Goal: Information Seeking & Learning: Learn about a topic

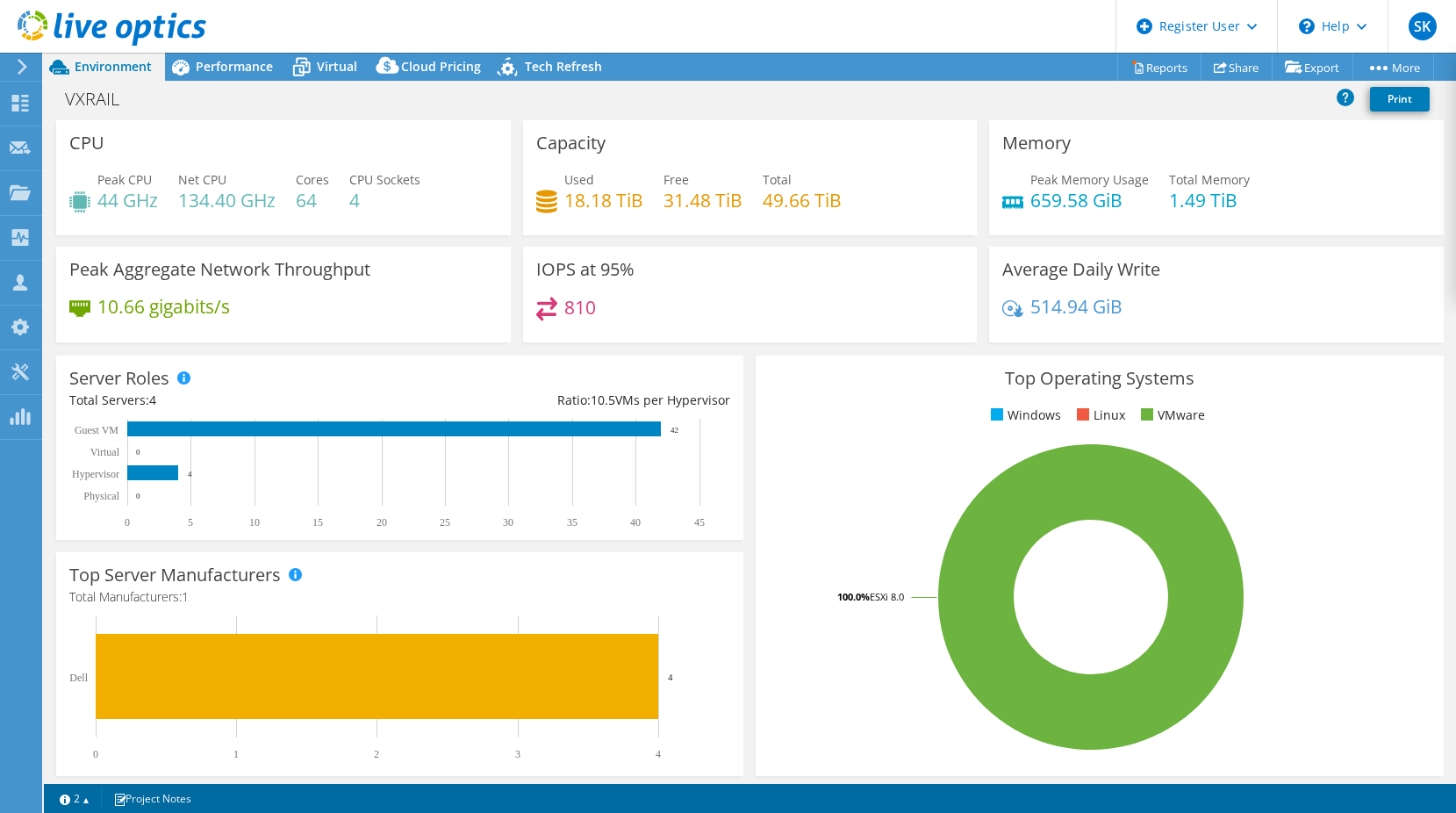
select select "USD"
drag, startPoint x: 544, startPoint y: 64, endPoint x: 456, endPoint y: 159, distance: 129.5
click at [544, 64] on span "Tech Refresh" at bounding box center [564, 66] width 78 height 17
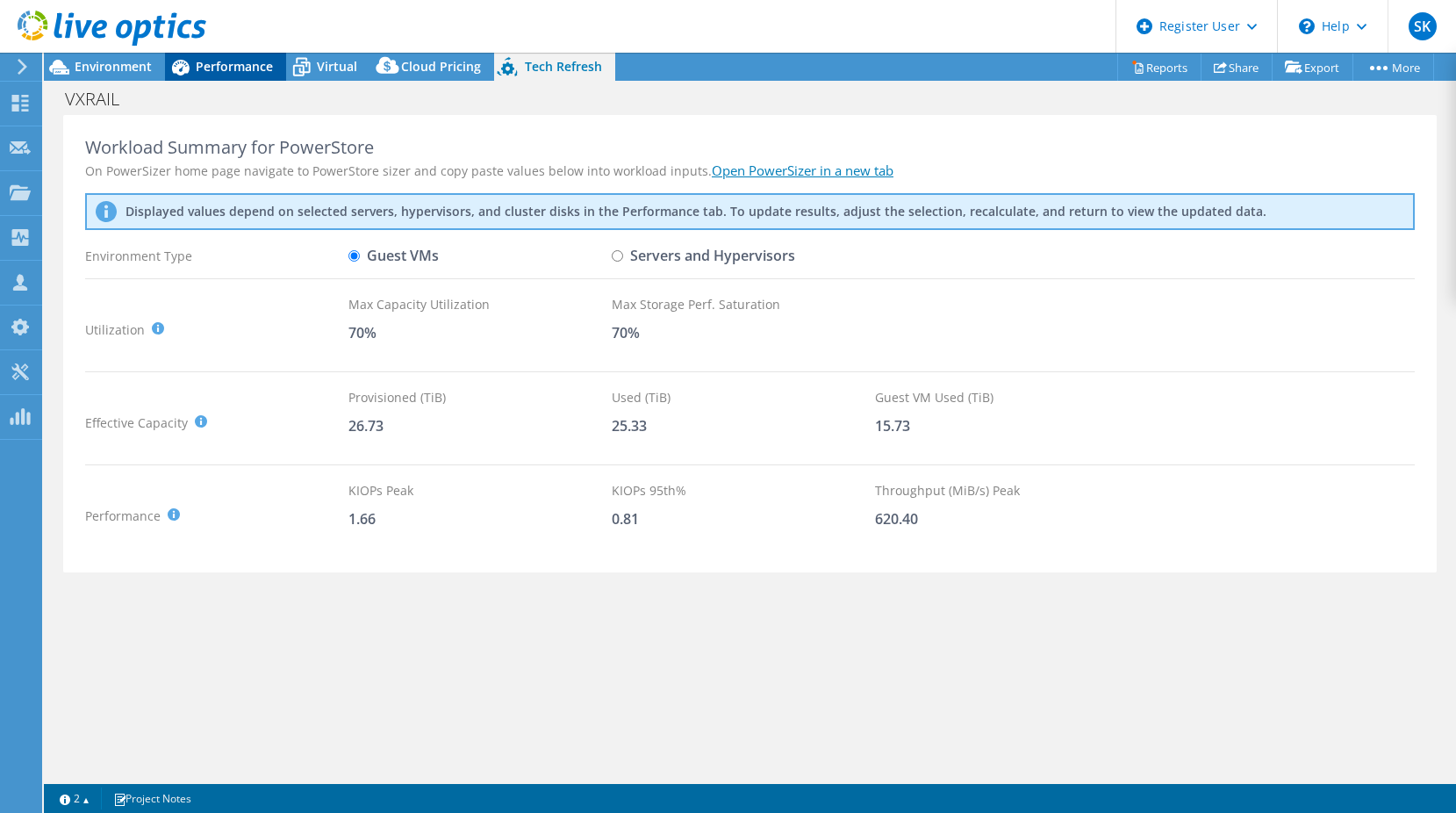
click at [256, 73] on span "Performance" at bounding box center [235, 66] width 78 height 17
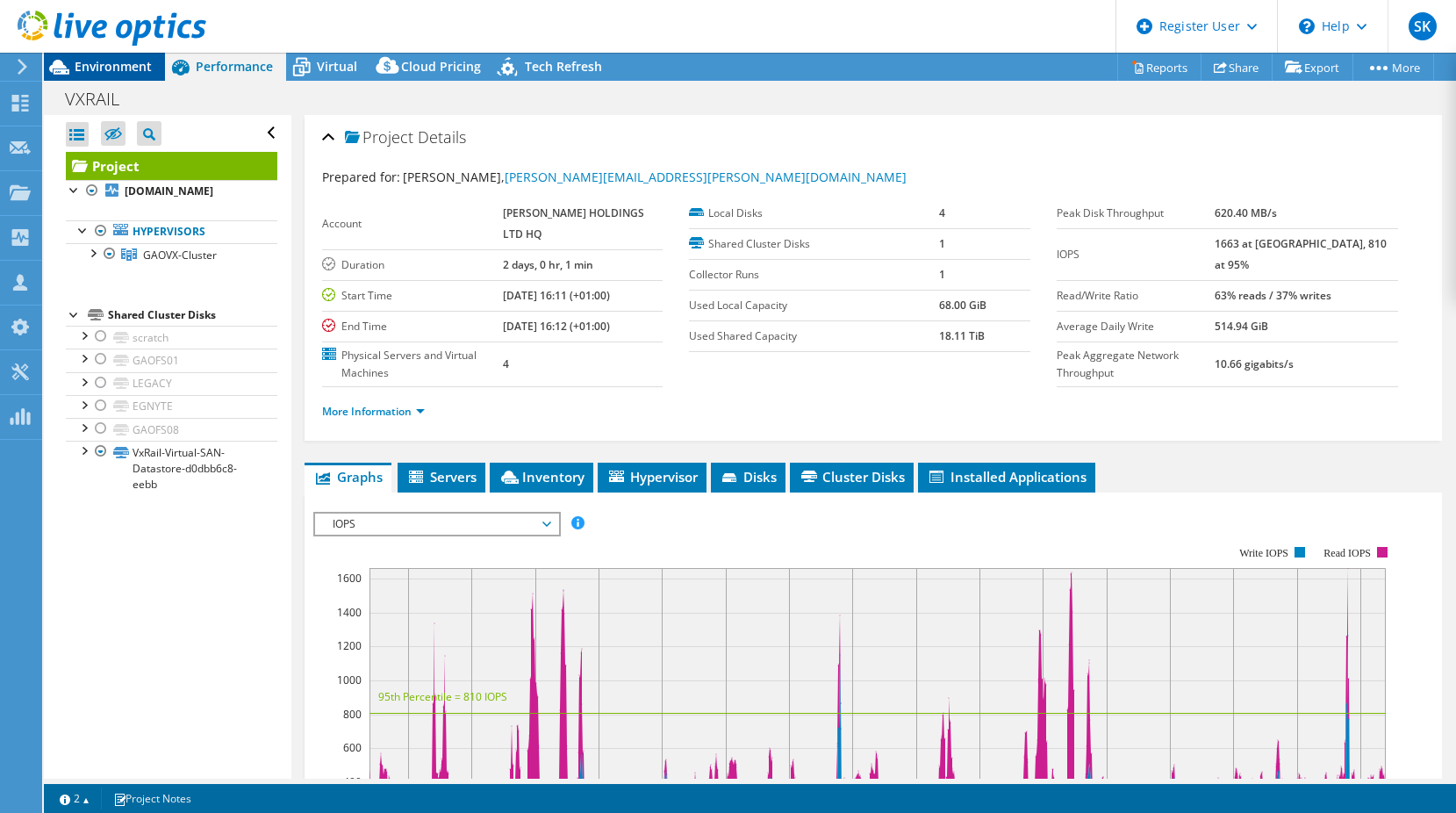
click at [102, 72] on span "Environment" at bounding box center [114, 66] width 78 height 17
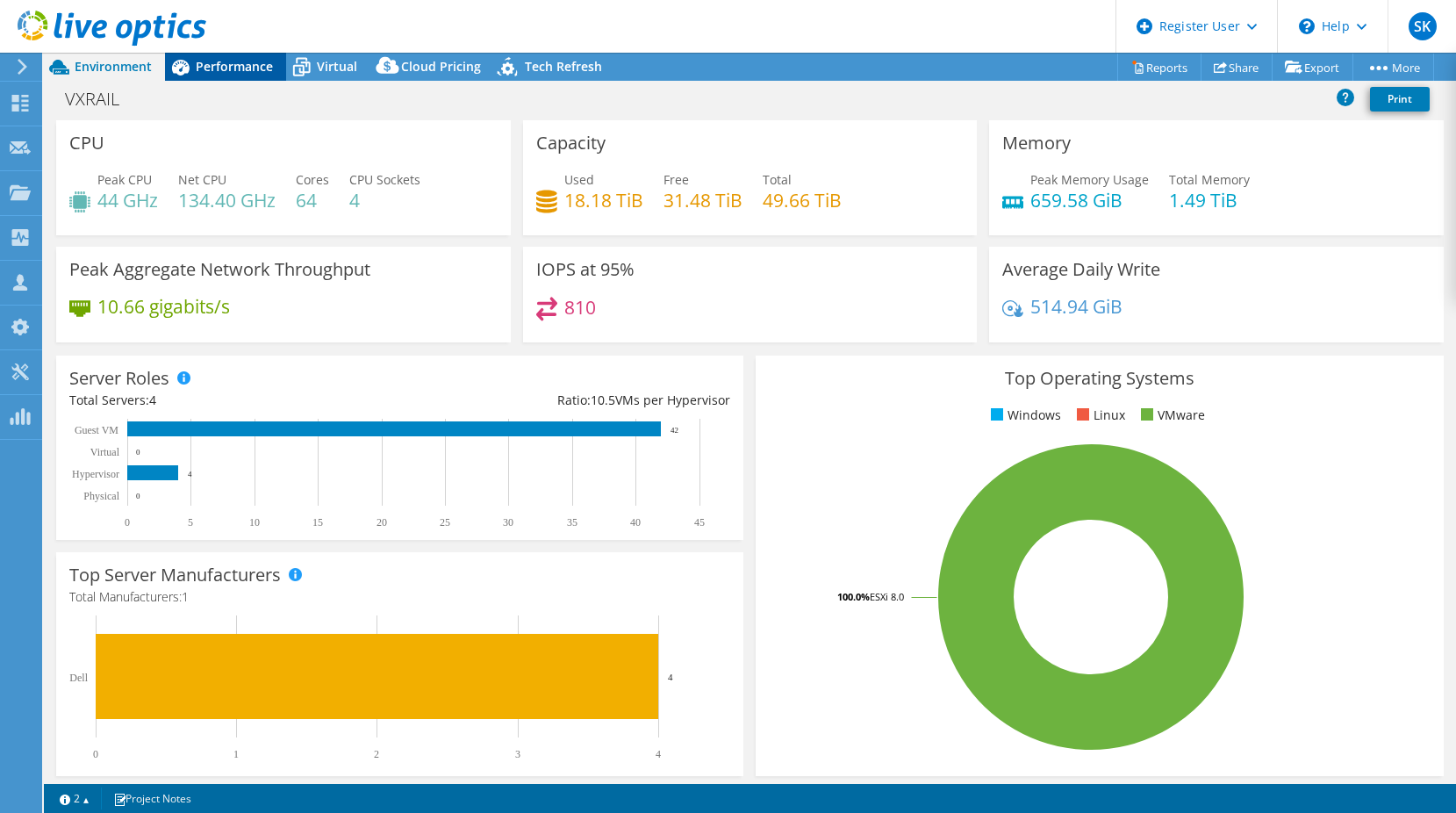
click at [225, 72] on span "Performance" at bounding box center [235, 66] width 78 height 17
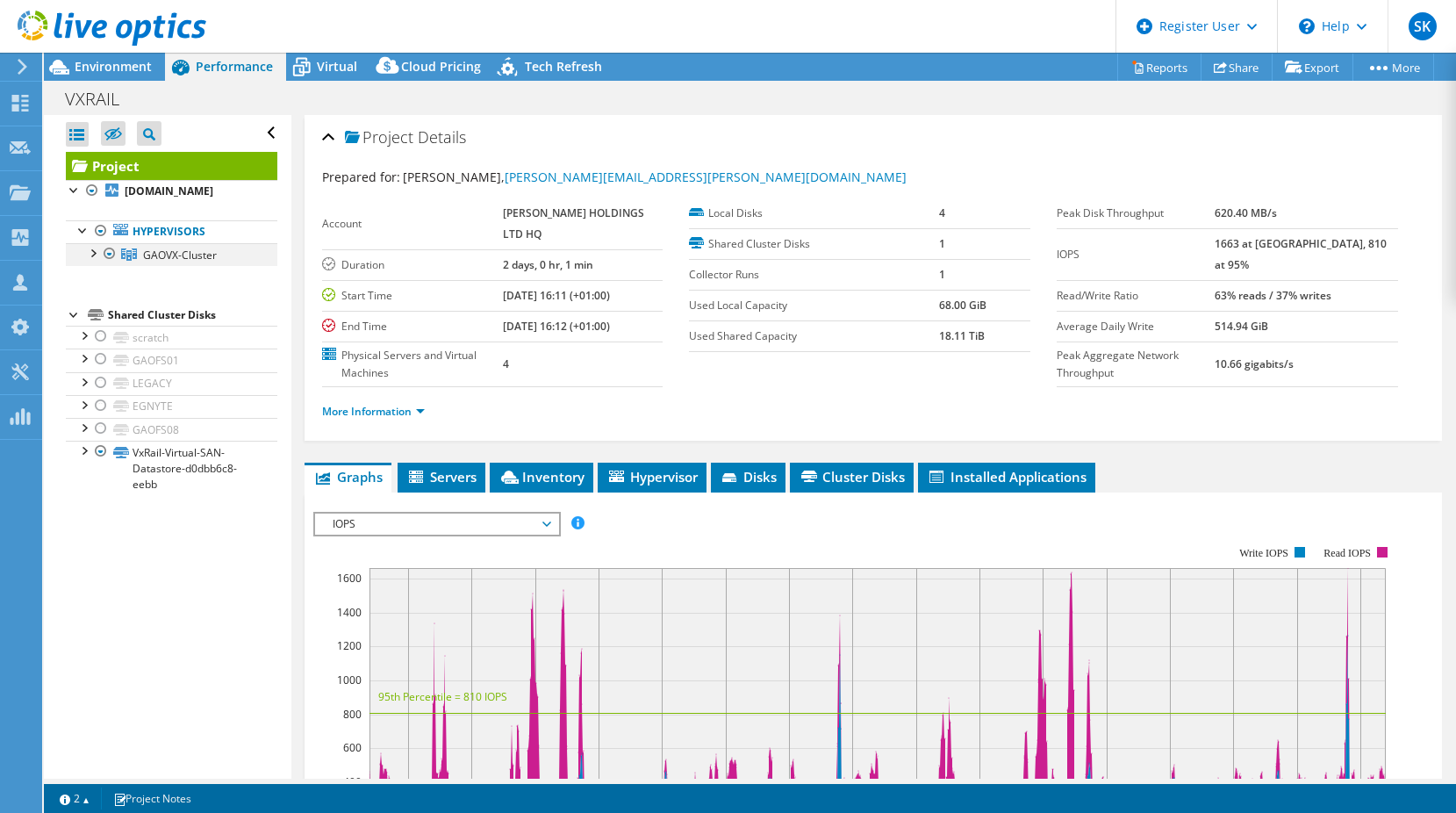
click at [94, 251] on div at bounding box center [93, 252] width 18 height 18
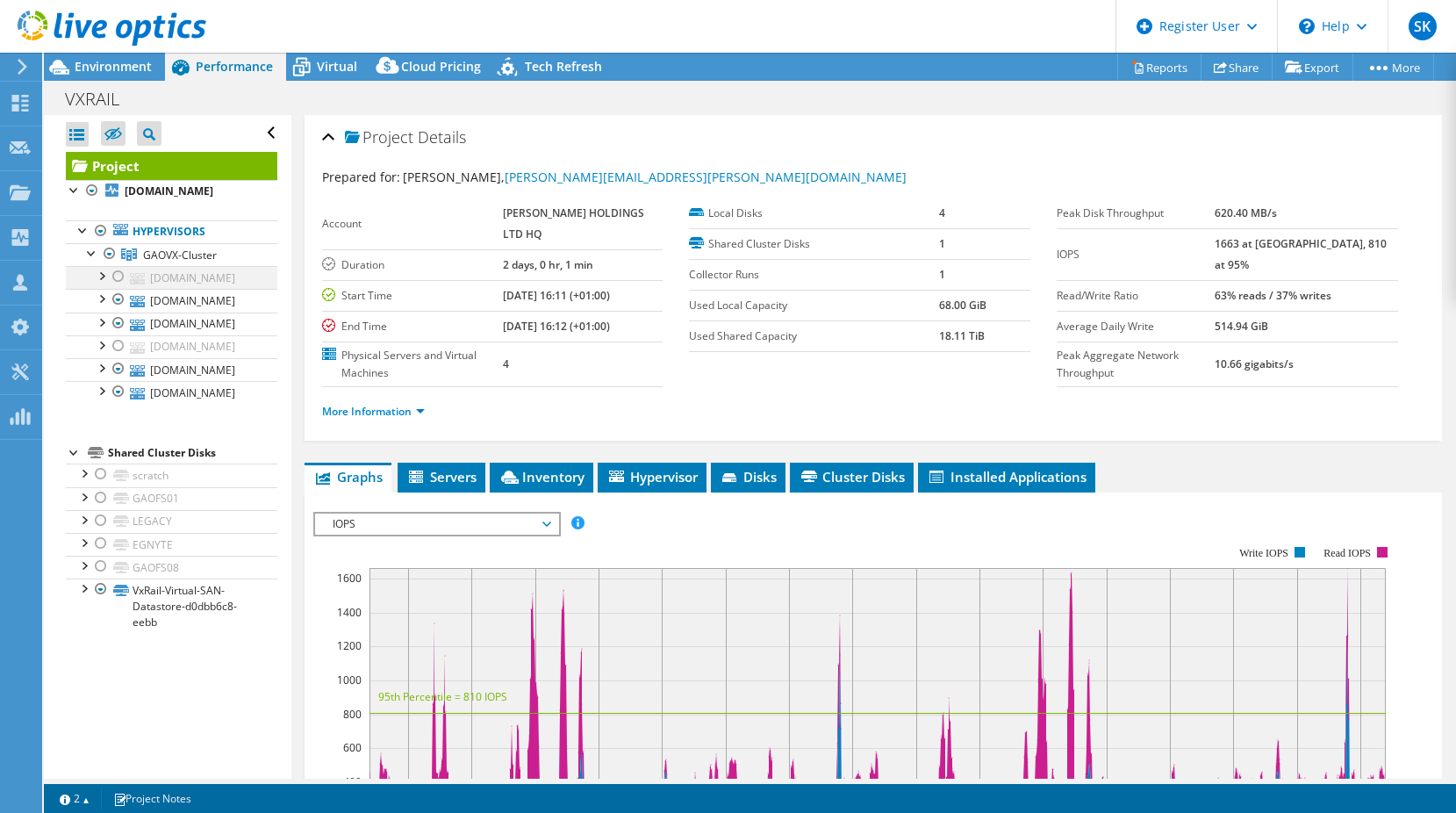
click at [124, 283] on div at bounding box center [118, 276] width 18 height 21
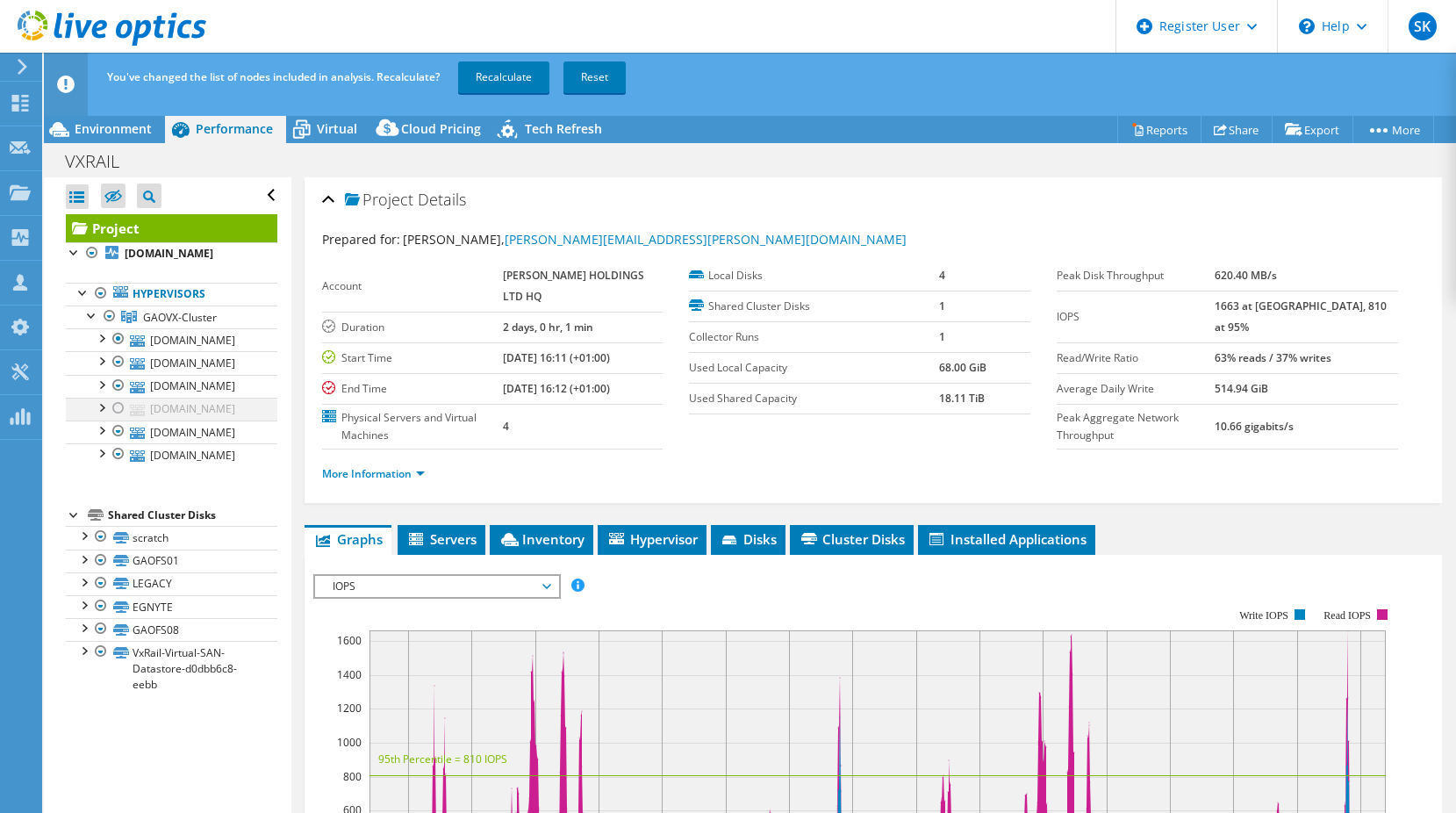
click at [117, 414] on div at bounding box center [118, 409] width 18 height 21
click at [530, 81] on link "Recalculate" at bounding box center [503, 78] width 91 height 32
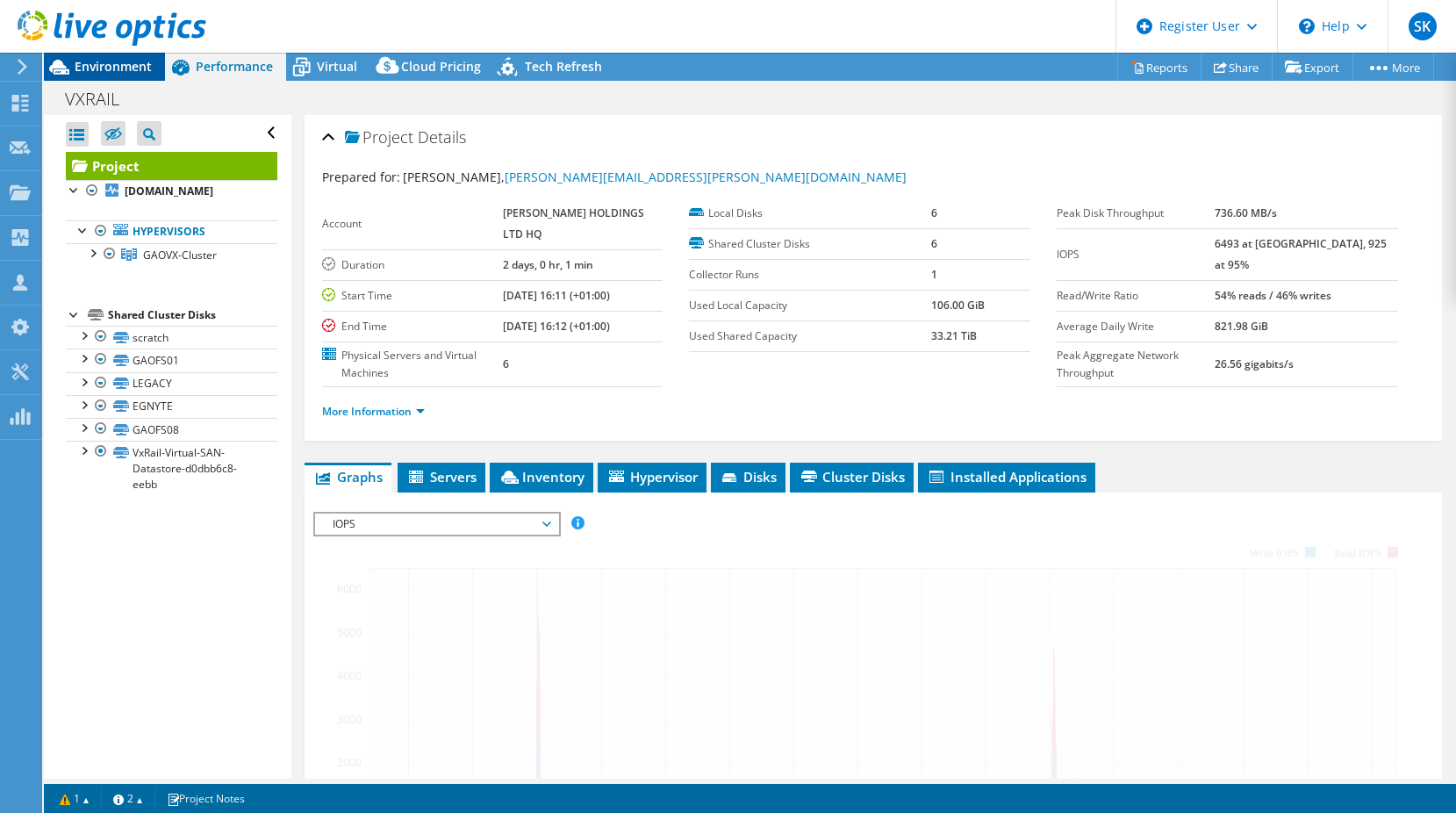
click at [85, 71] on span "Environment" at bounding box center [114, 66] width 78 height 17
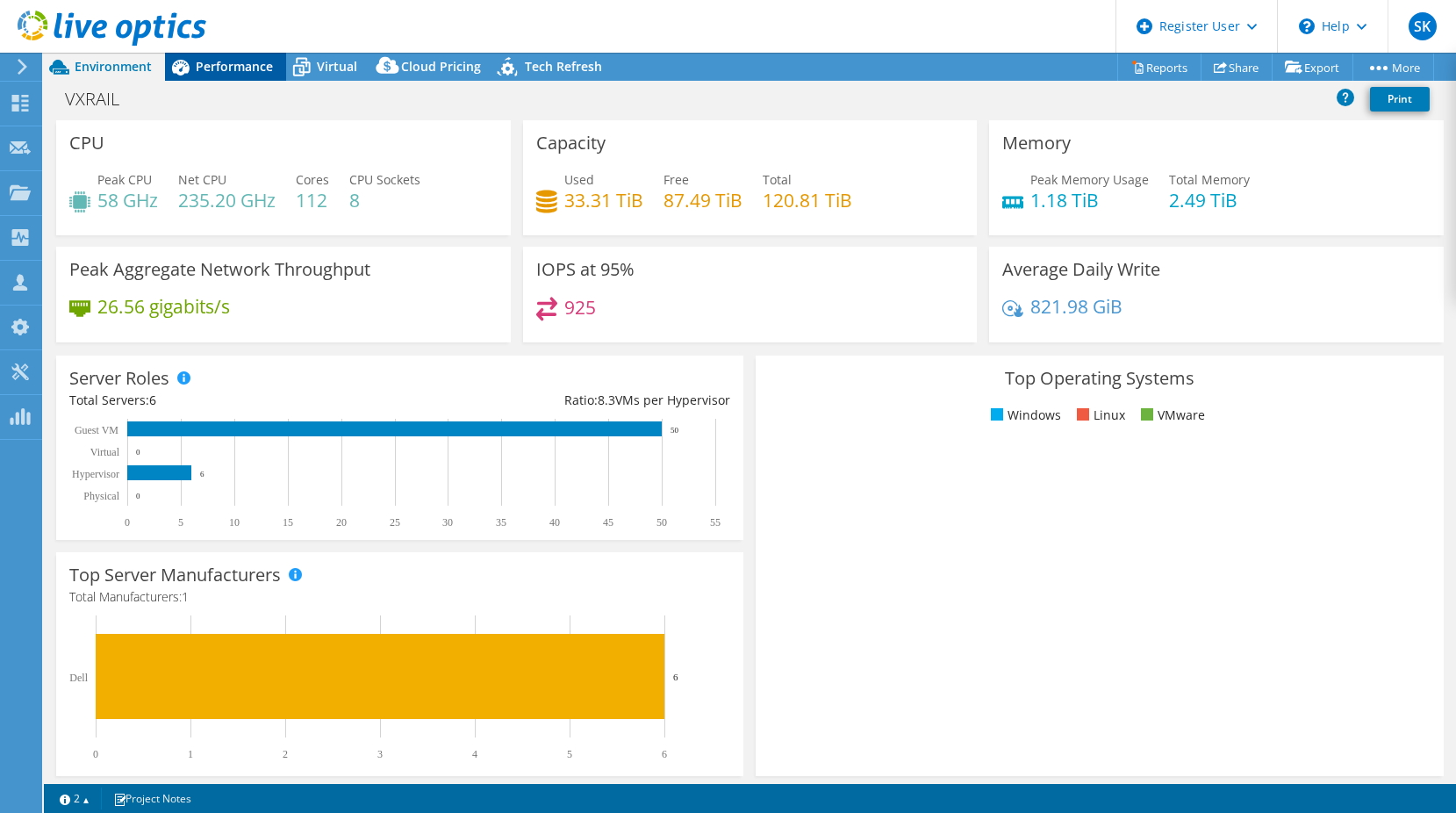
click at [221, 70] on span "Performance" at bounding box center [235, 66] width 78 height 17
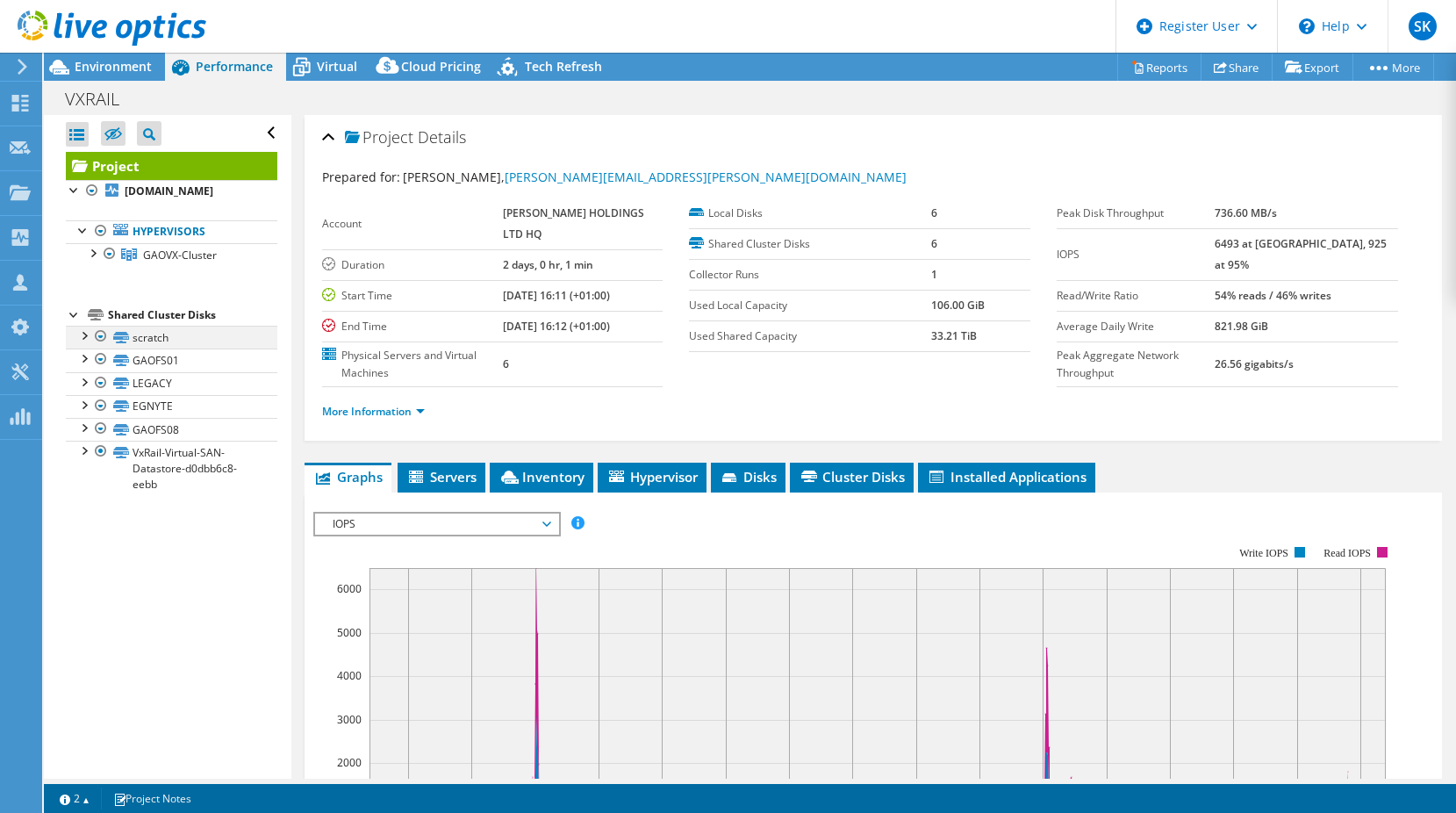
click at [104, 335] on div at bounding box center [101, 336] width 18 height 21
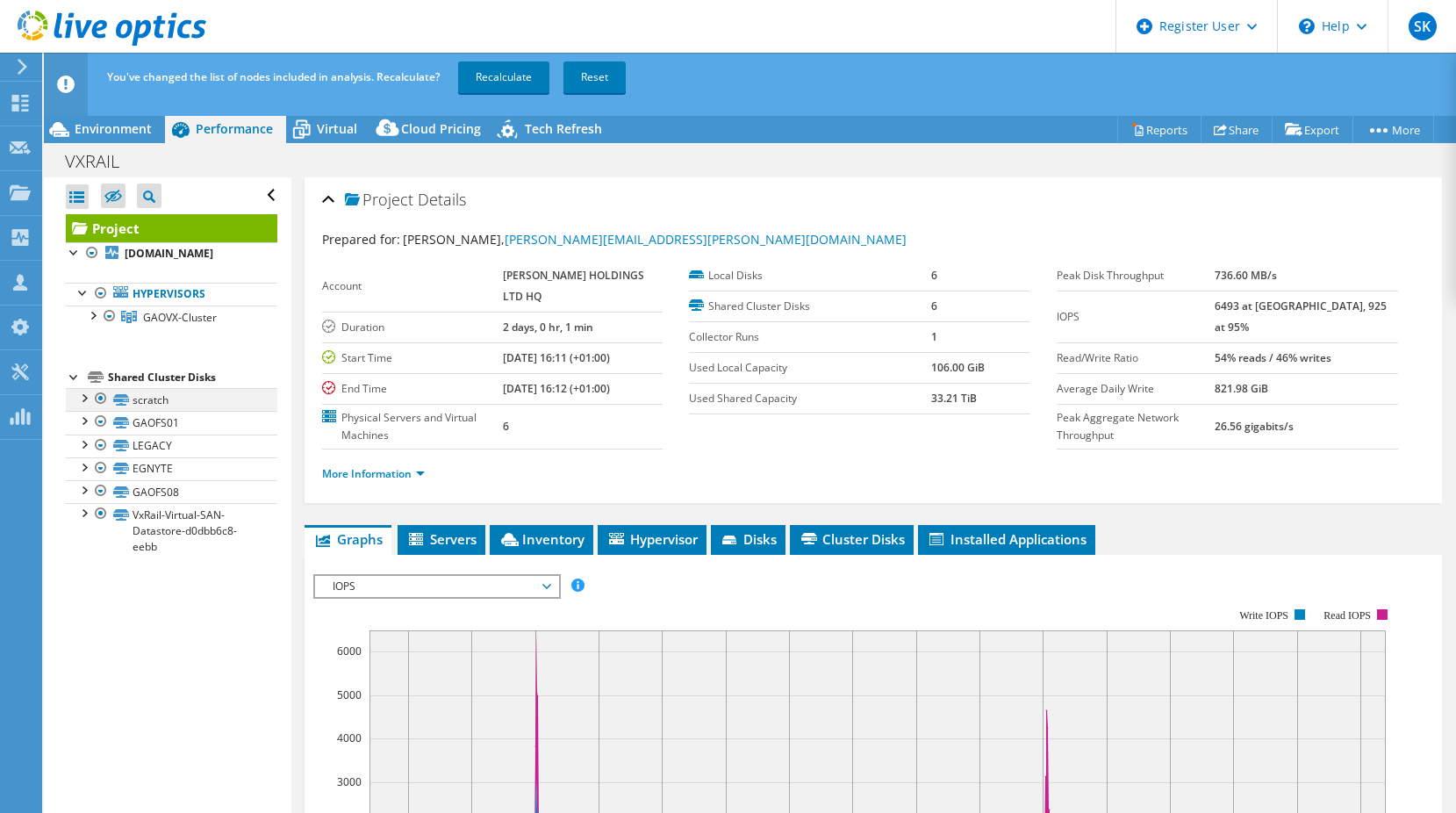
click at [98, 403] on div at bounding box center [101, 399] width 18 height 21
click at [101, 426] on div at bounding box center [101, 422] width 18 height 21
click at [103, 446] on div at bounding box center [101, 445] width 18 height 21
click at [103, 470] on div at bounding box center [101, 468] width 18 height 21
click at [97, 426] on div at bounding box center [101, 422] width 18 height 21
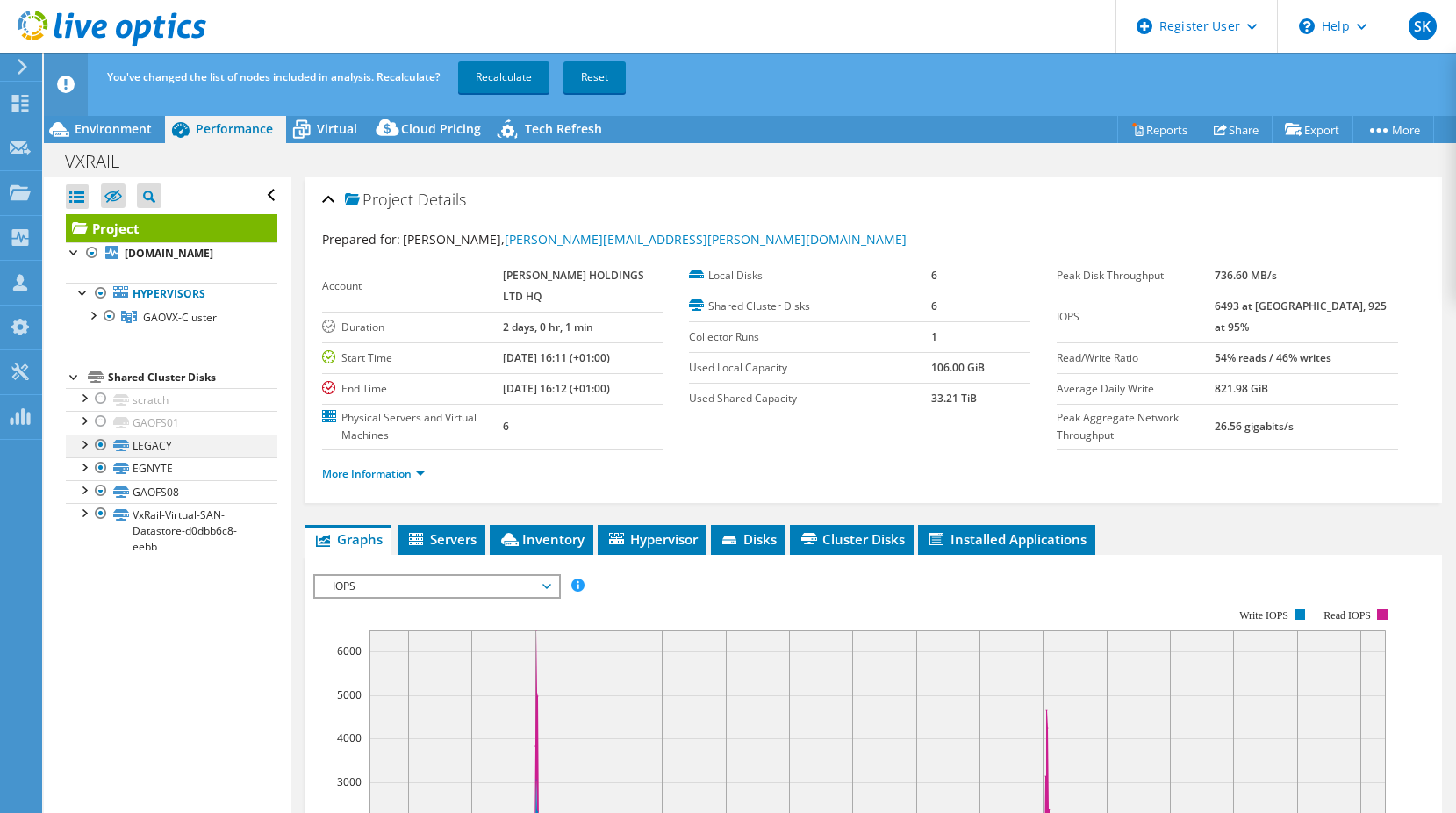
click at [98, 448] on div at bounding box center [101, 445] width 18 height 21
drag, startPoint x: 100, startPoint y: 462, endPoint x: 101, endPoint y: 478, distance: 16.0
click at [101, 463] on div at bounding box center [101, 468] width 18 height 21
click at [101, 494] on div at bounding box center [101, 491] width 18 height 21
click at [101, 492] on div at bounding box center [101, 491] width 18 height 21
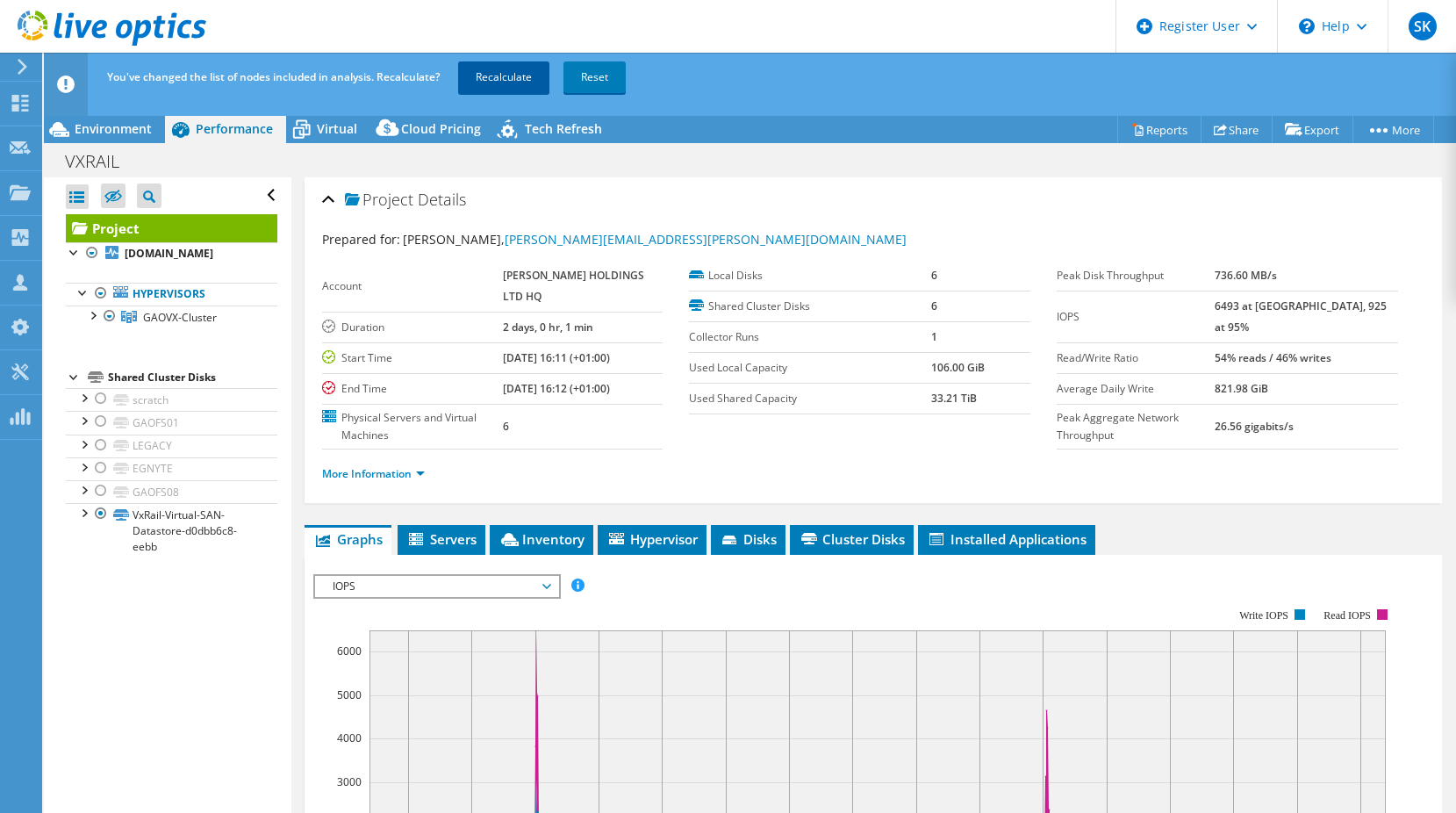
click at [529, 72] on link "Recalculate" at bounding box center [503, 78] width 91 height 32
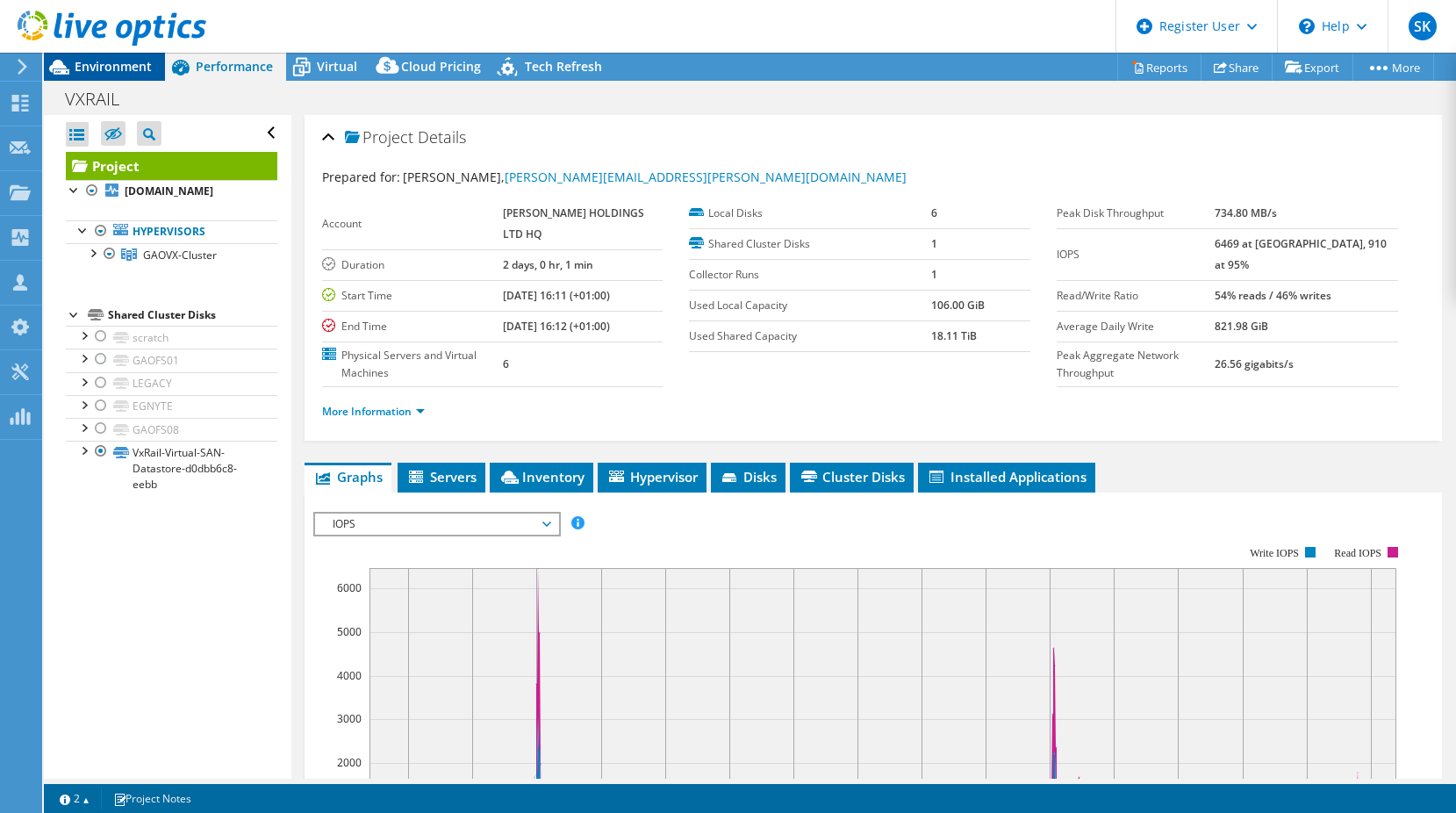
click at [126, 72] on span "Environment" at bounding box center [114, 66] width 78 height 17
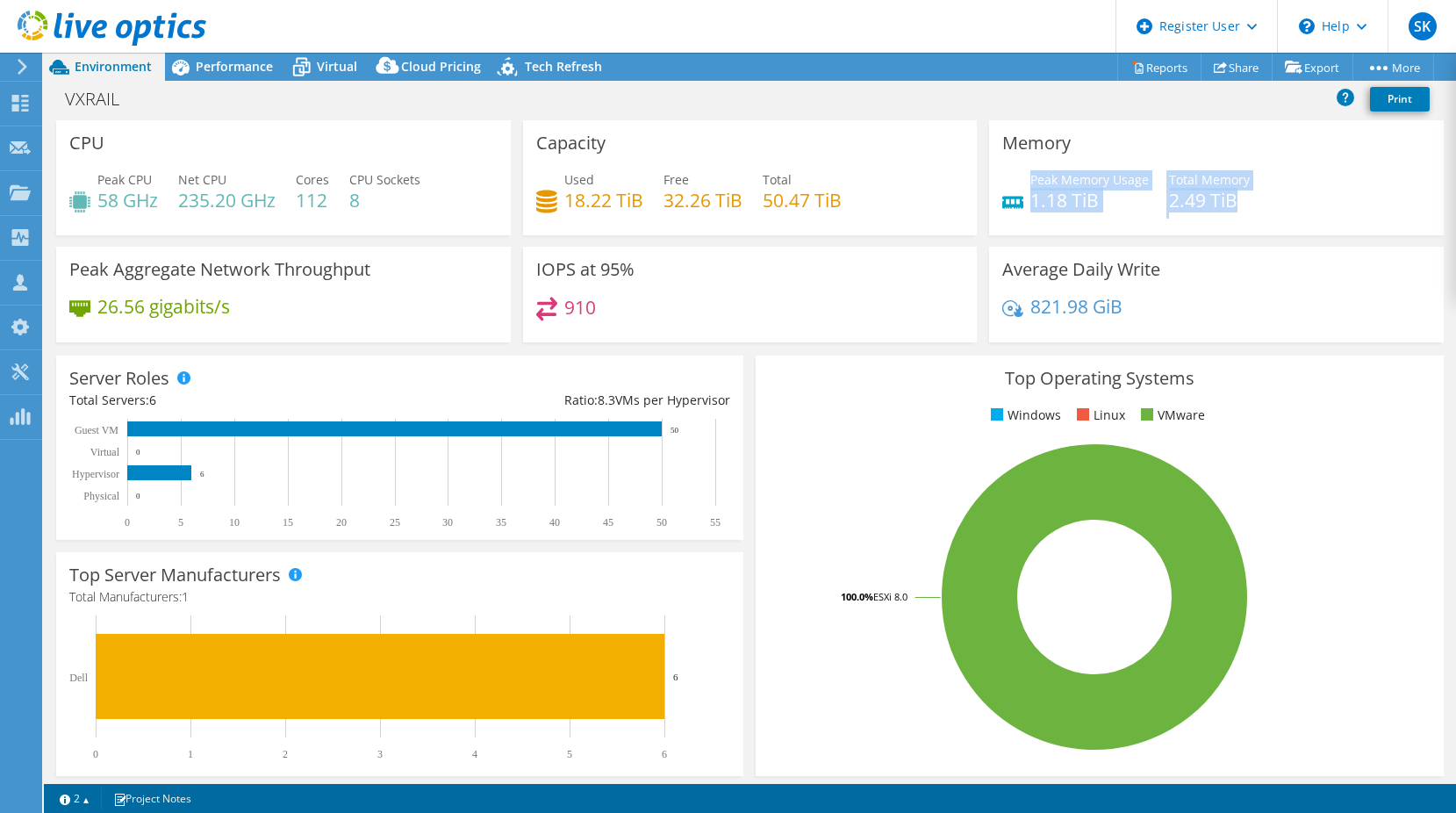
drag, startPoint x: 1021, startPoint y: 178, endPoint x: 1257, endPoint y: 195, distance: 236.6
click at [1257, 195] on div "Peak Memory Usage 1.18 TiB Total Memory 2.49 TiB" at bounding box center [1216, 199] width 428 height 57
click at [346, 75] on div "Virtual" at bounding box center [327, 67] width 84 height 28
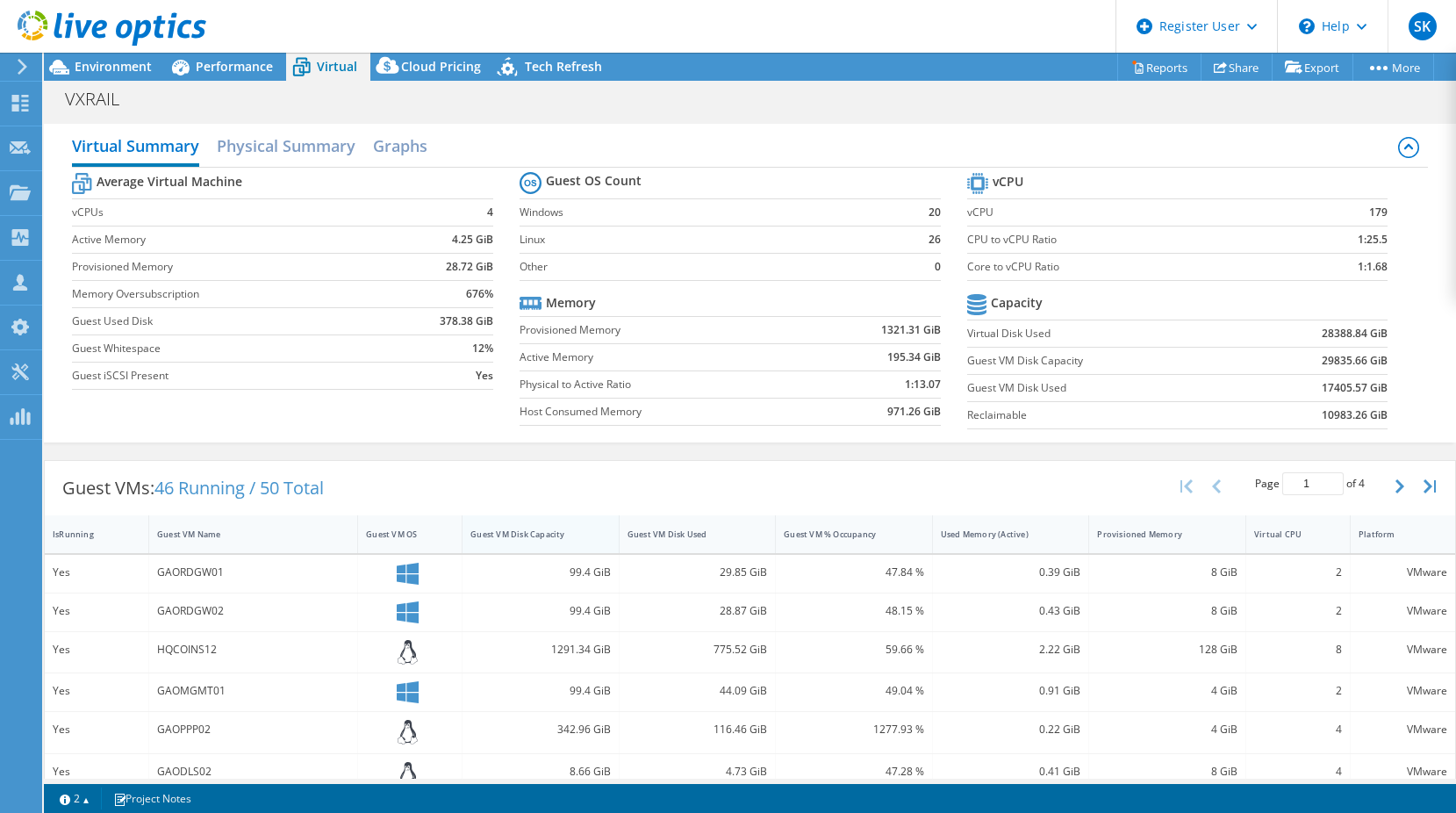
click at [512, 527] on div "Guest VM Disk Capacity" at bounding box center [529, 534] width 135 height 27
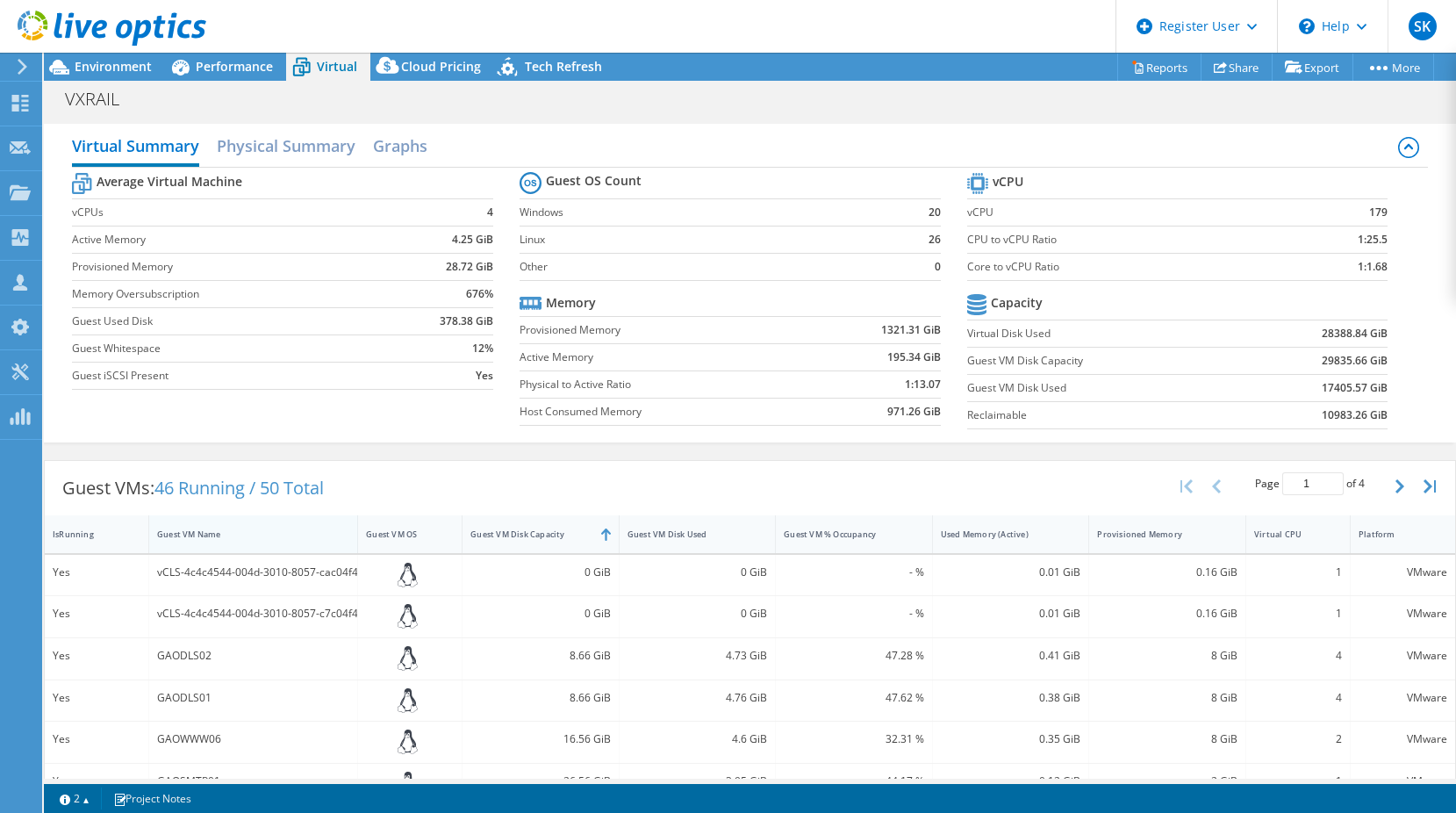
click at [219, 531] on div "Guest VM Name" at bounding box center [243, 534] width 171 height 11
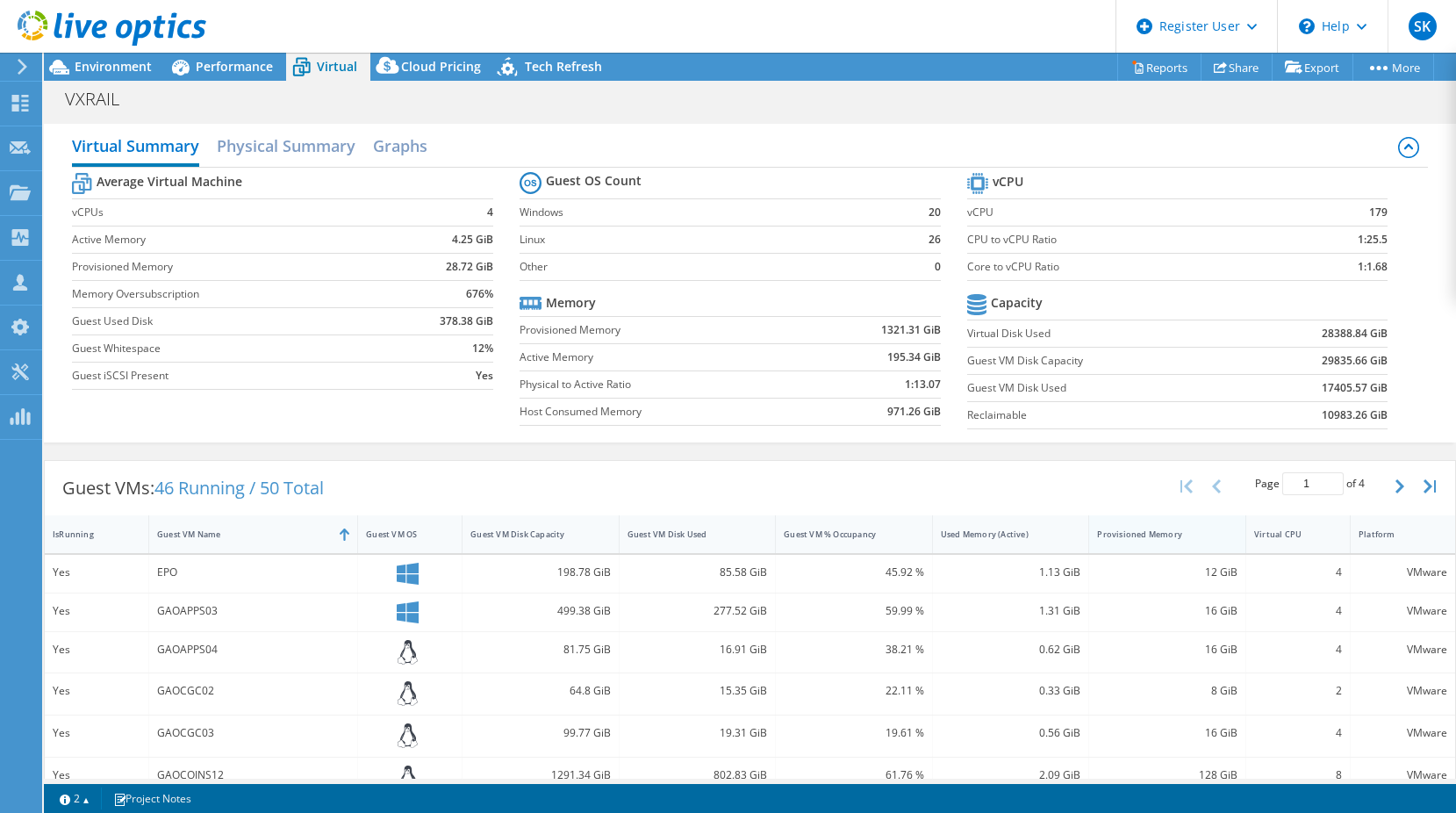
click at [1125, 536] on div "Provisioned Memory" at bounding box center [1156, 534] width 119 height 11
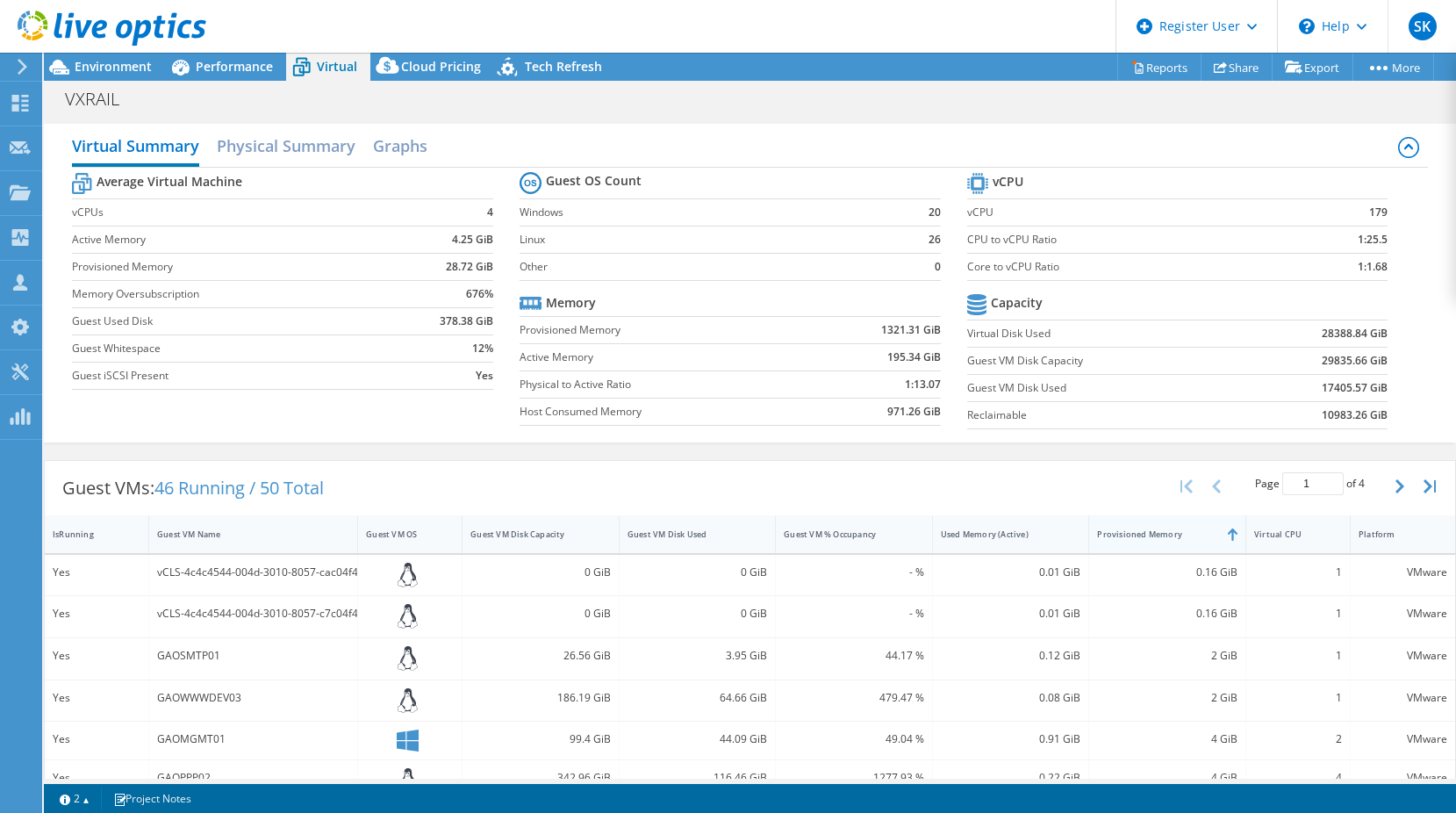
click at [1125, 536] on div "Provisioned Memory" at bounding box center [1156, 534] width 119 height 11
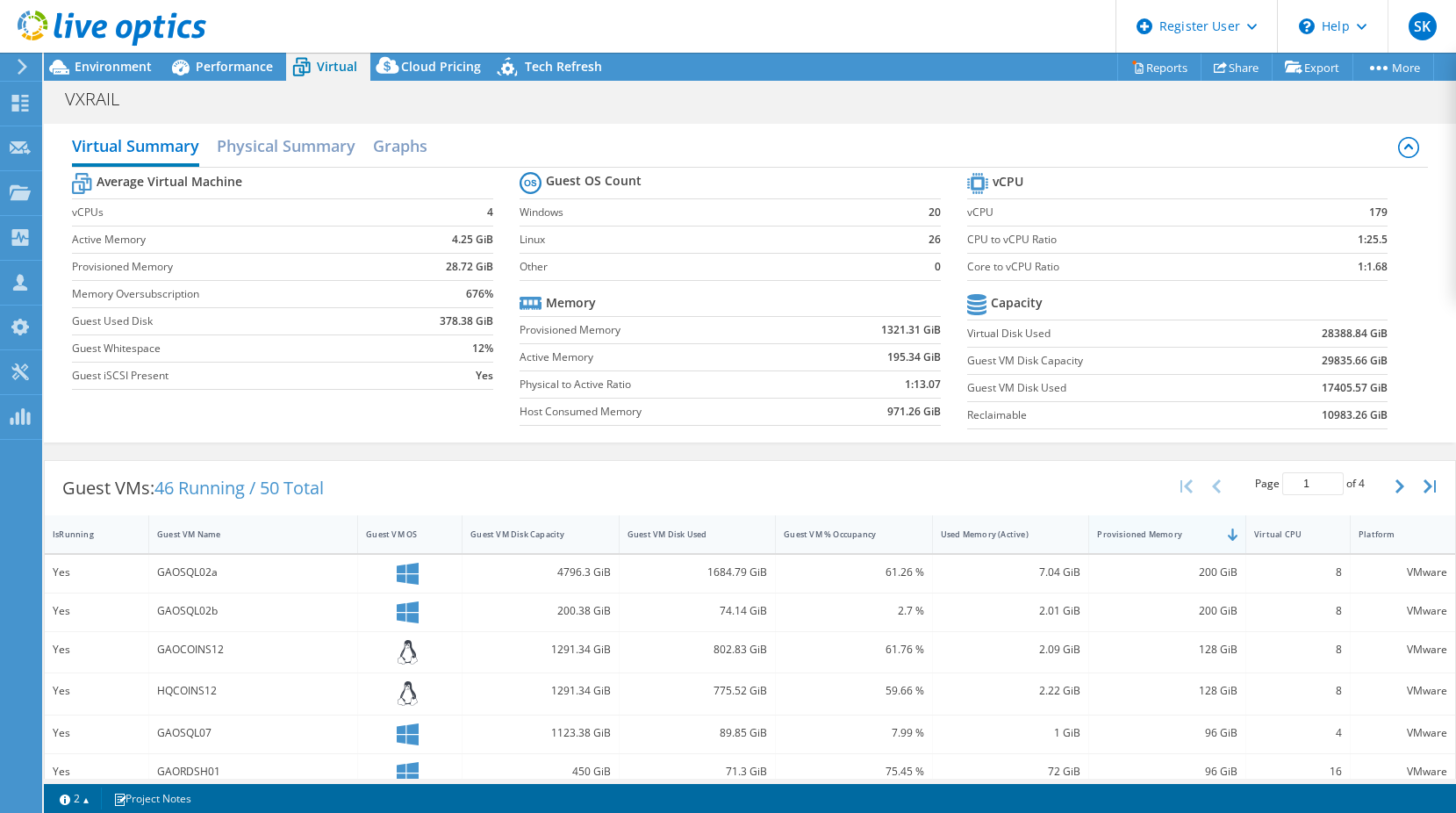
click at [1125, 536] on div "Provisioned Memory" at bounding box center [1156, 534] width 119 height 11
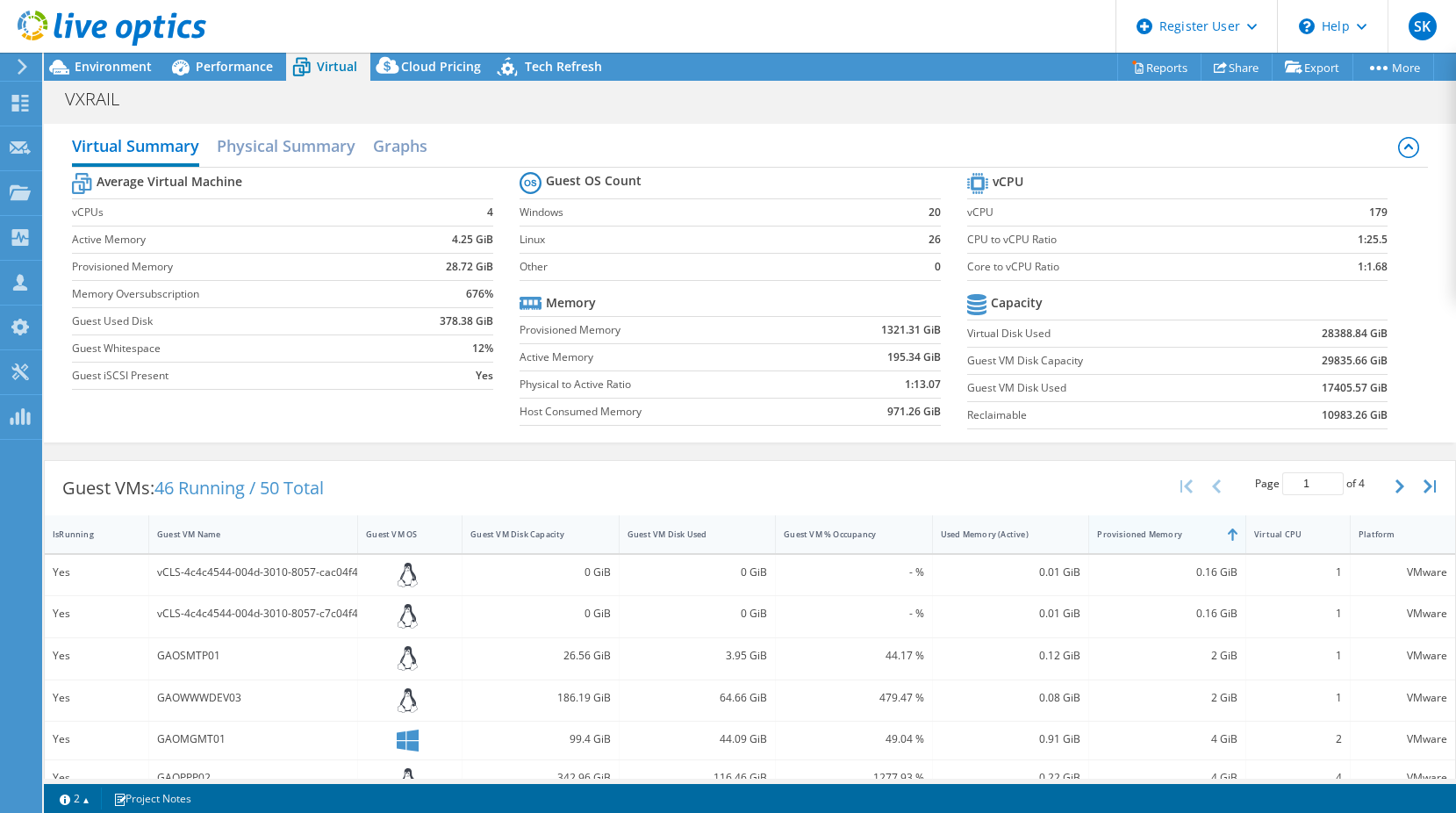
click at [1125, 536] on div "Provisioned Memory" at bounding box center [1156, 534] width 119 height 11
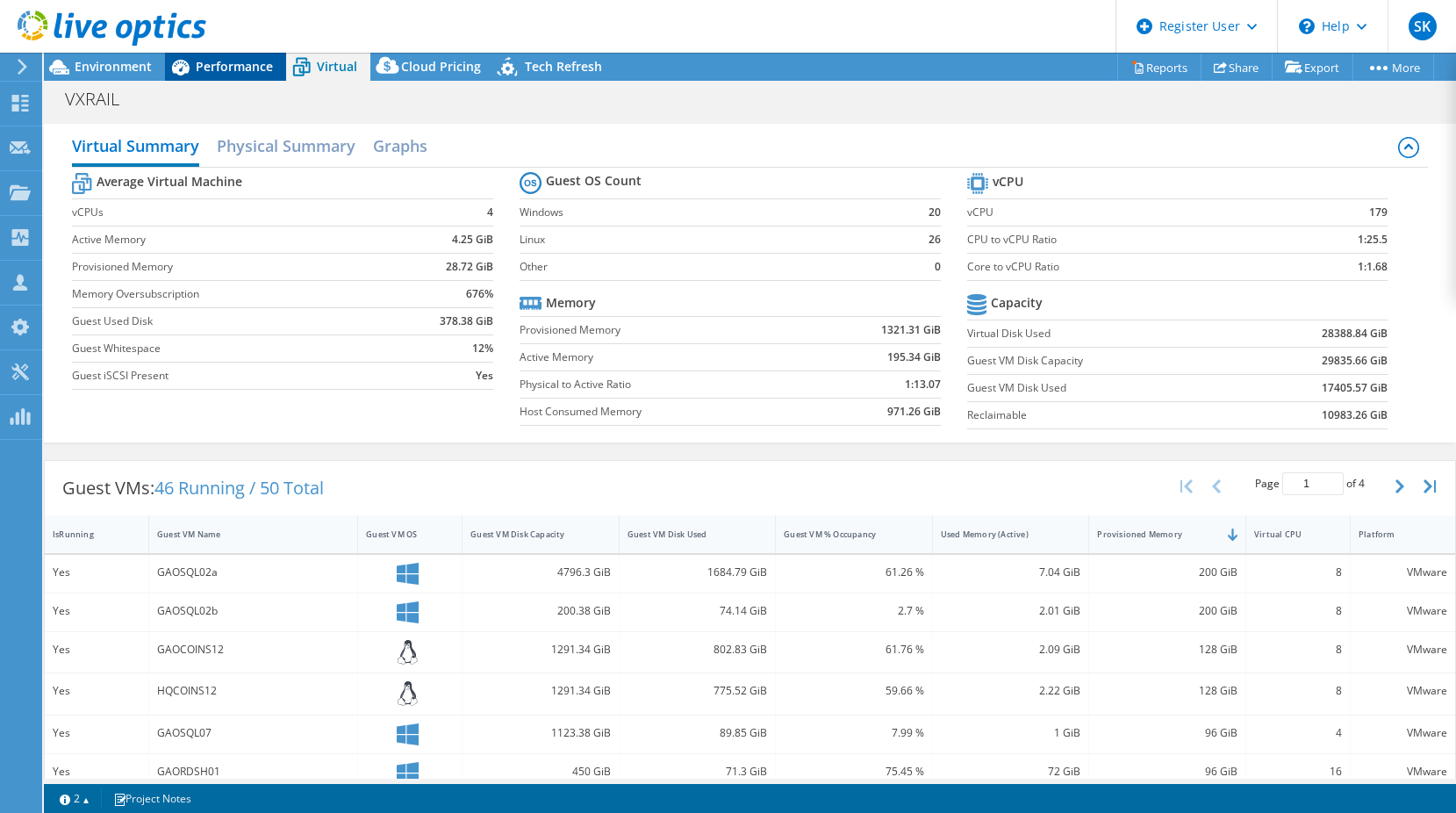
drag, startPoint x: 224, startPoint y: 63, endPoint x: 206, endPoint y: 66, distance: 18.2
click at [224, 64] on span "Performance" at bounding box center [235, 66] width 78 height 17
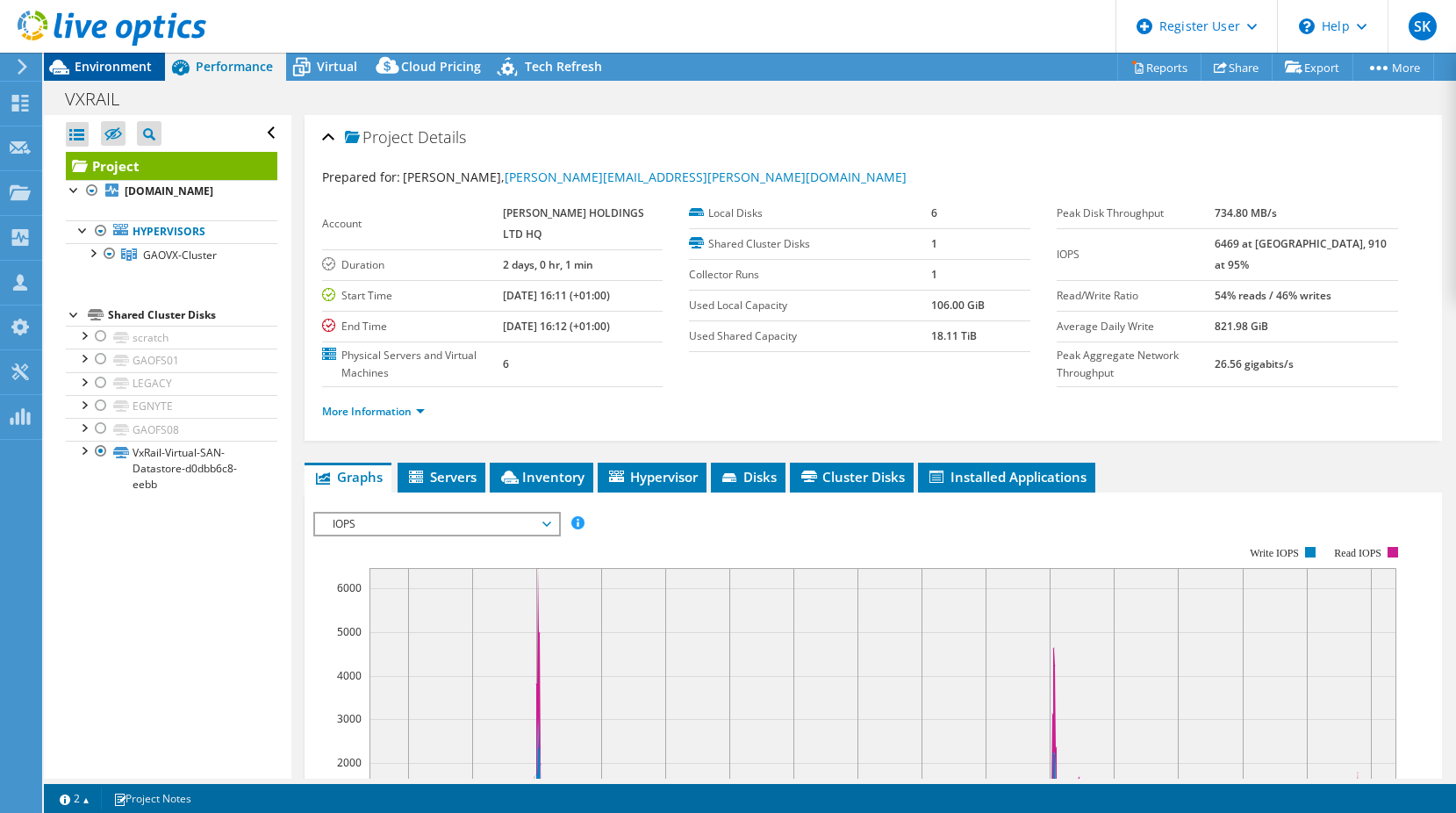
click at [116, 69] on span "Environment" at bounding box center [114, 66] width 78 height 17
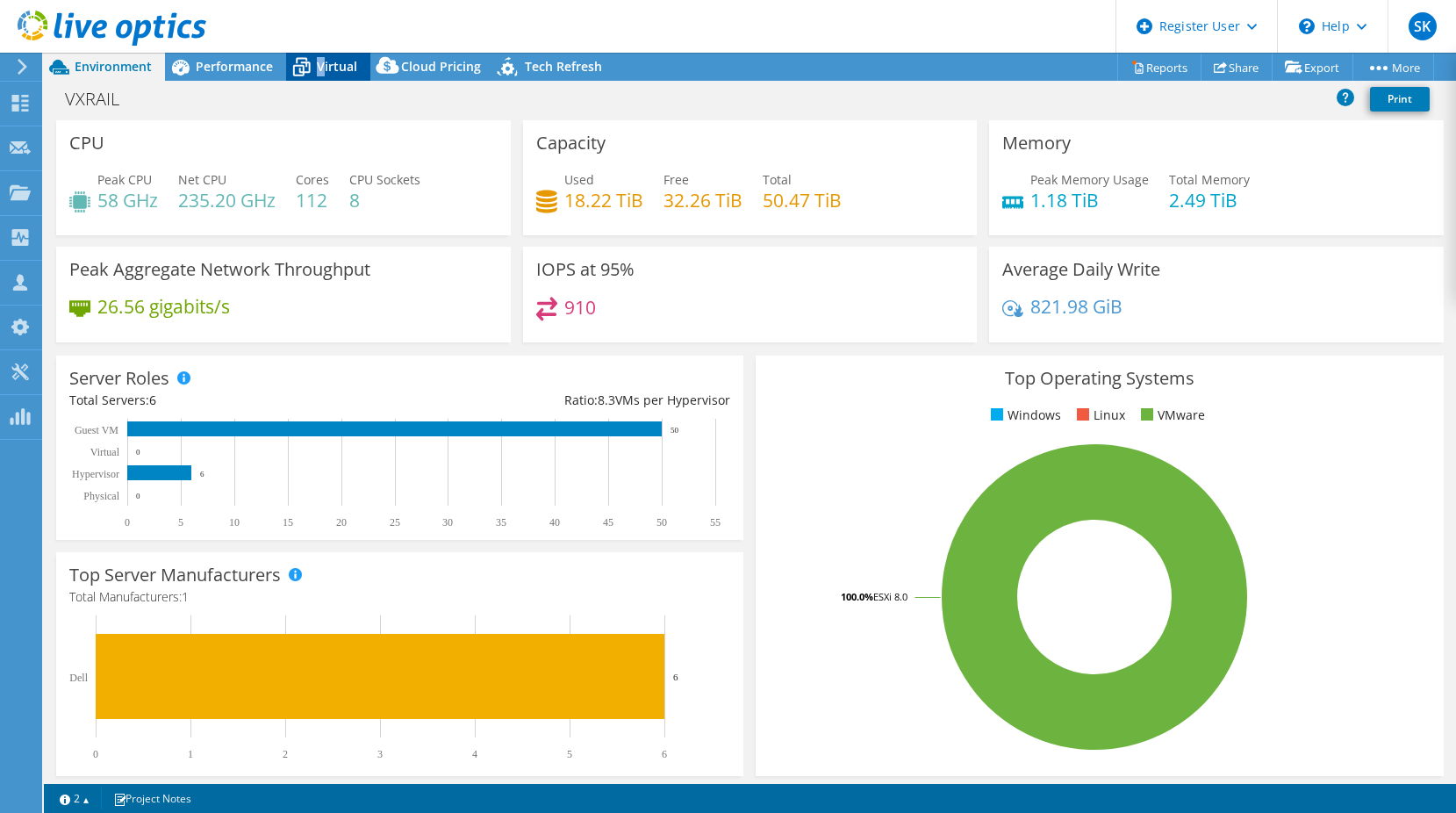
click at [320, 70] on span "Virtual" at bounding box center [337, 66] width 41 height 17
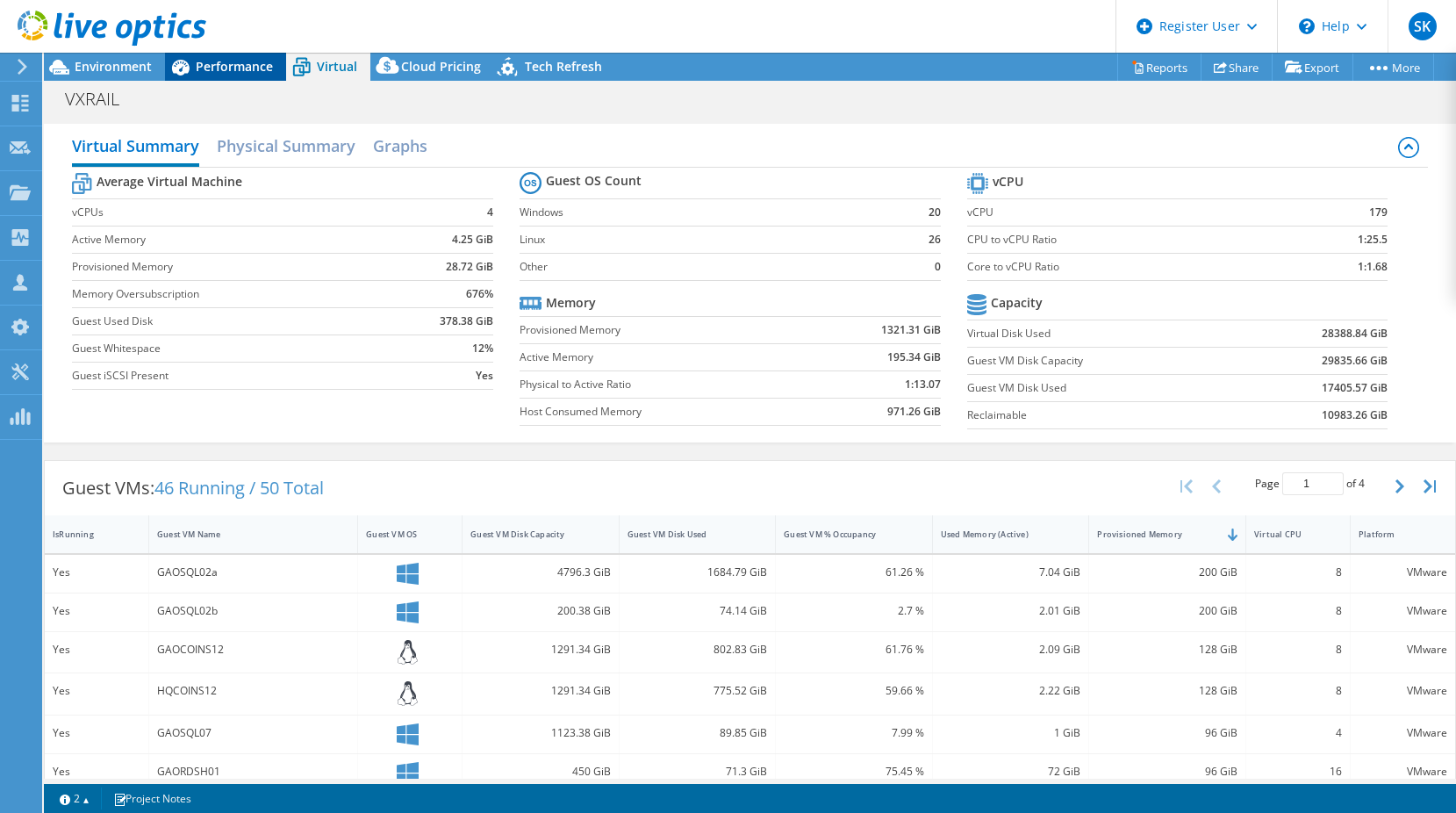
drag, startPoint x: 320, startPoint y: 70, endPoint x: 247, endPoint y: 78, distance: 73.4
click at [236, 73] on span "Performance" at bounding box center [235, 66] width 78 height 17
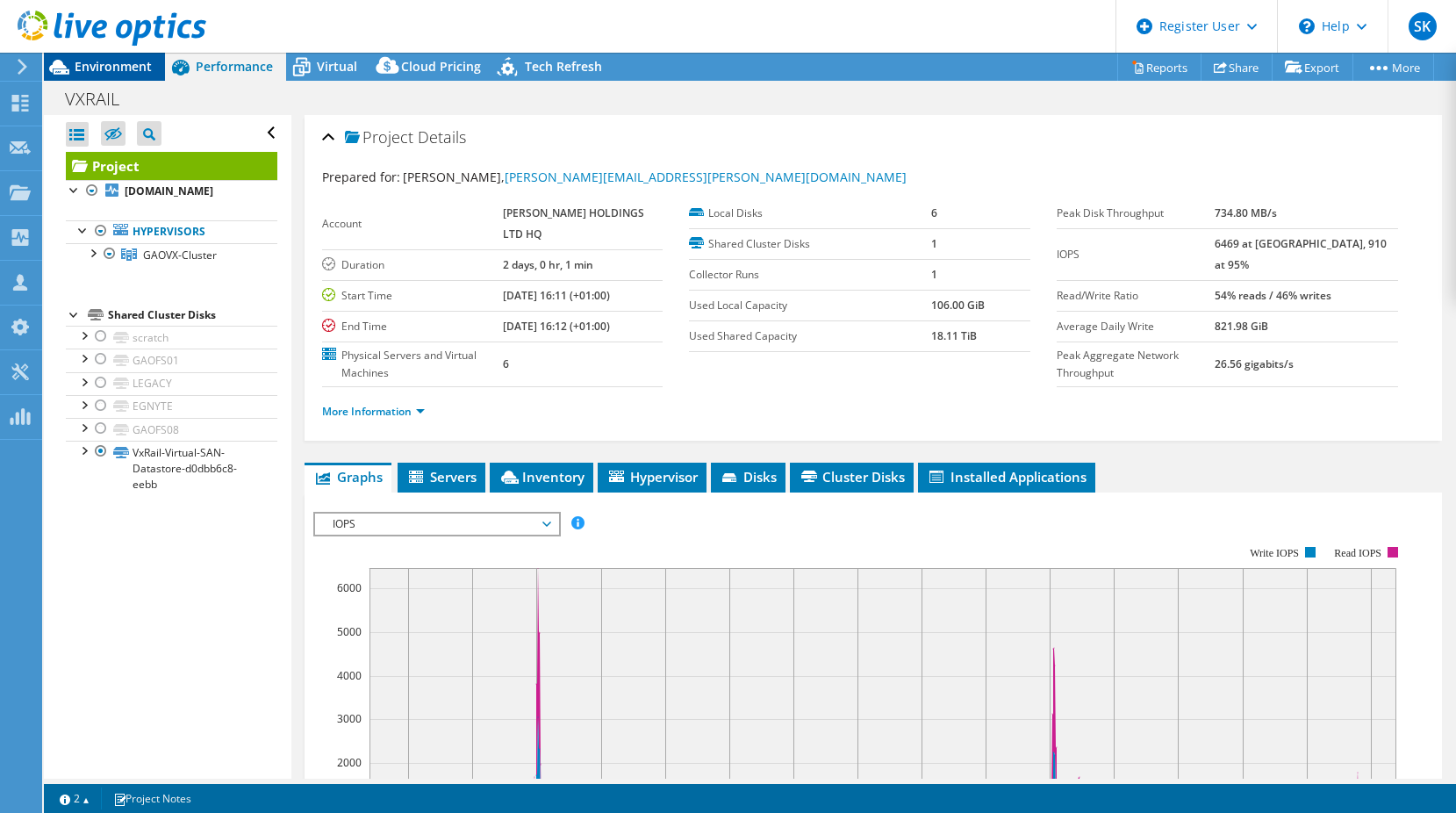
click at [98, 76] on div "Environment" at bounding box center [104, 67] width 121 height 28
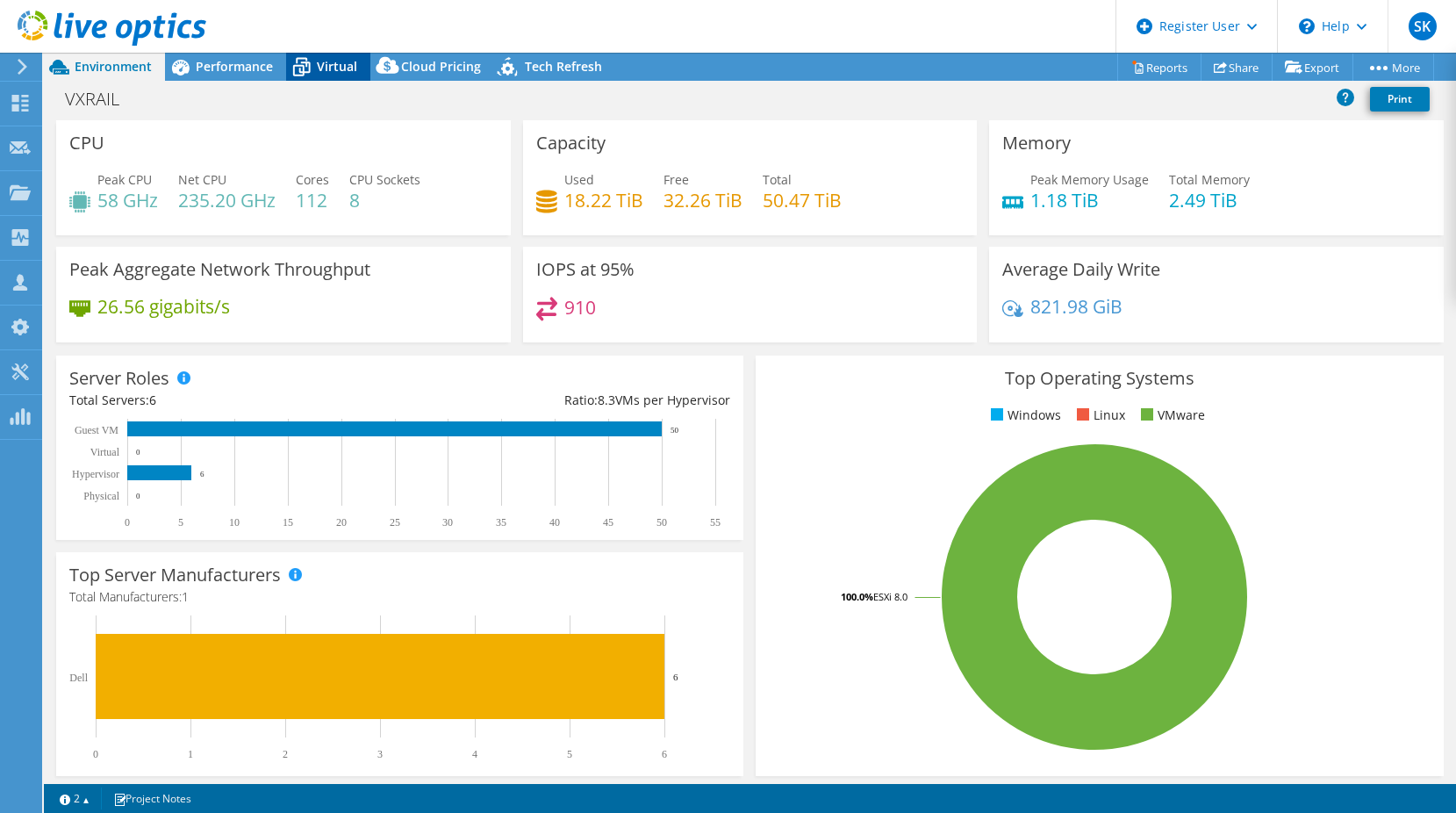
click at [313, 61] on icon at bounding box center [301, 67] width 31 height 31
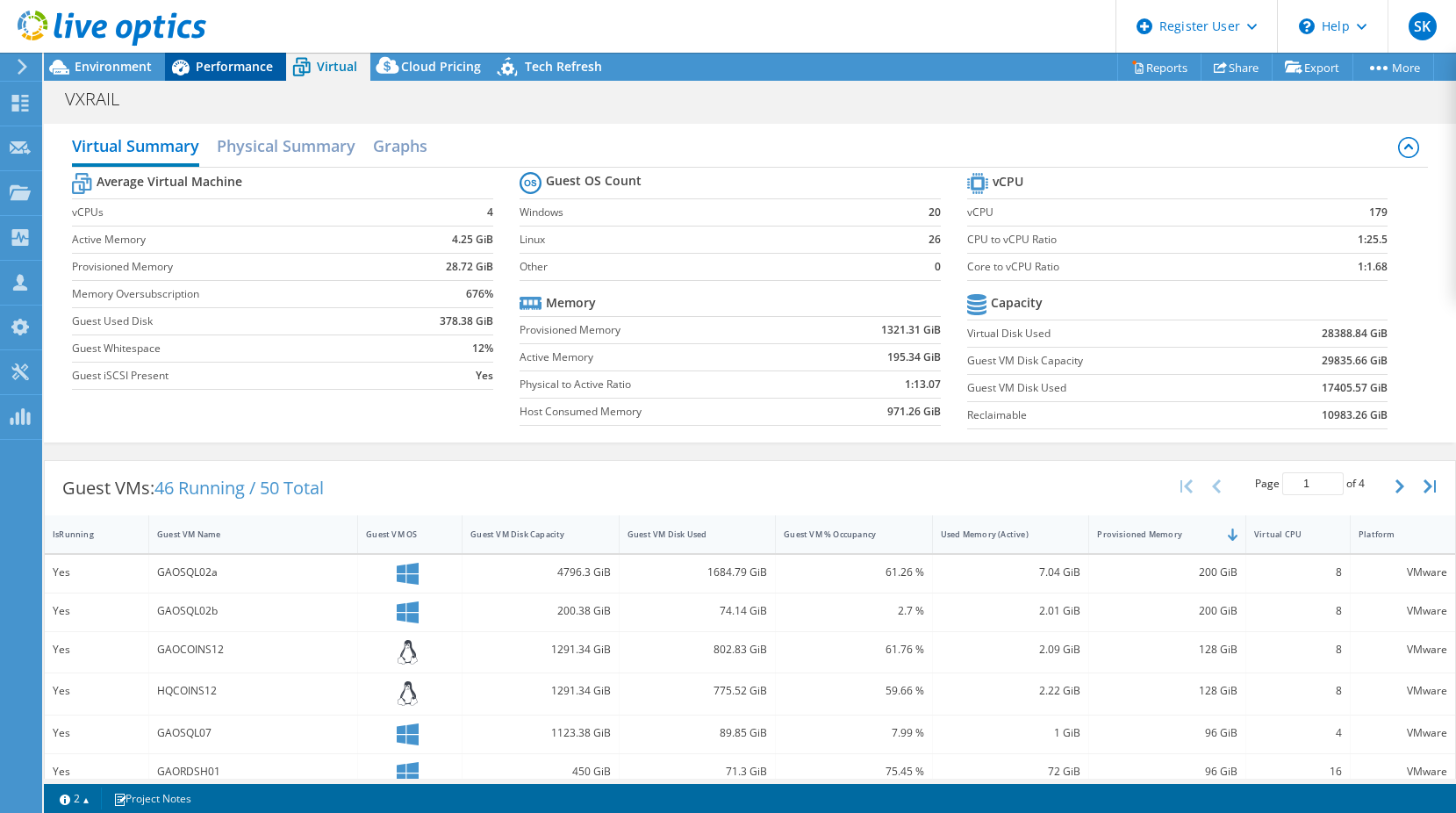
click at [277, 62] on div "Performance" at bounding box center [225, 67] width 121 height 28
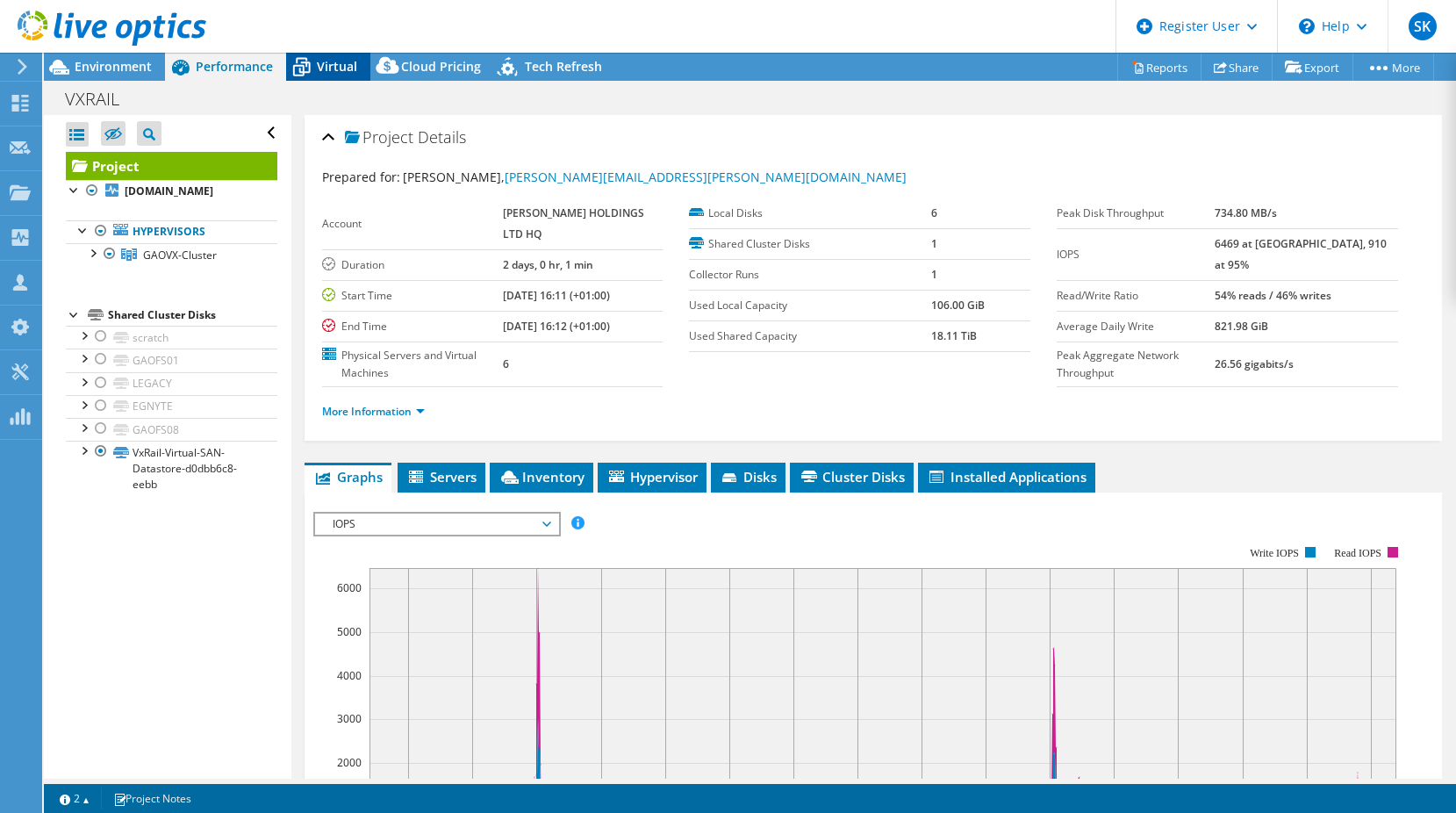
click at [300, 65] on icon at bounding box center [302, 69] width 18 height 14
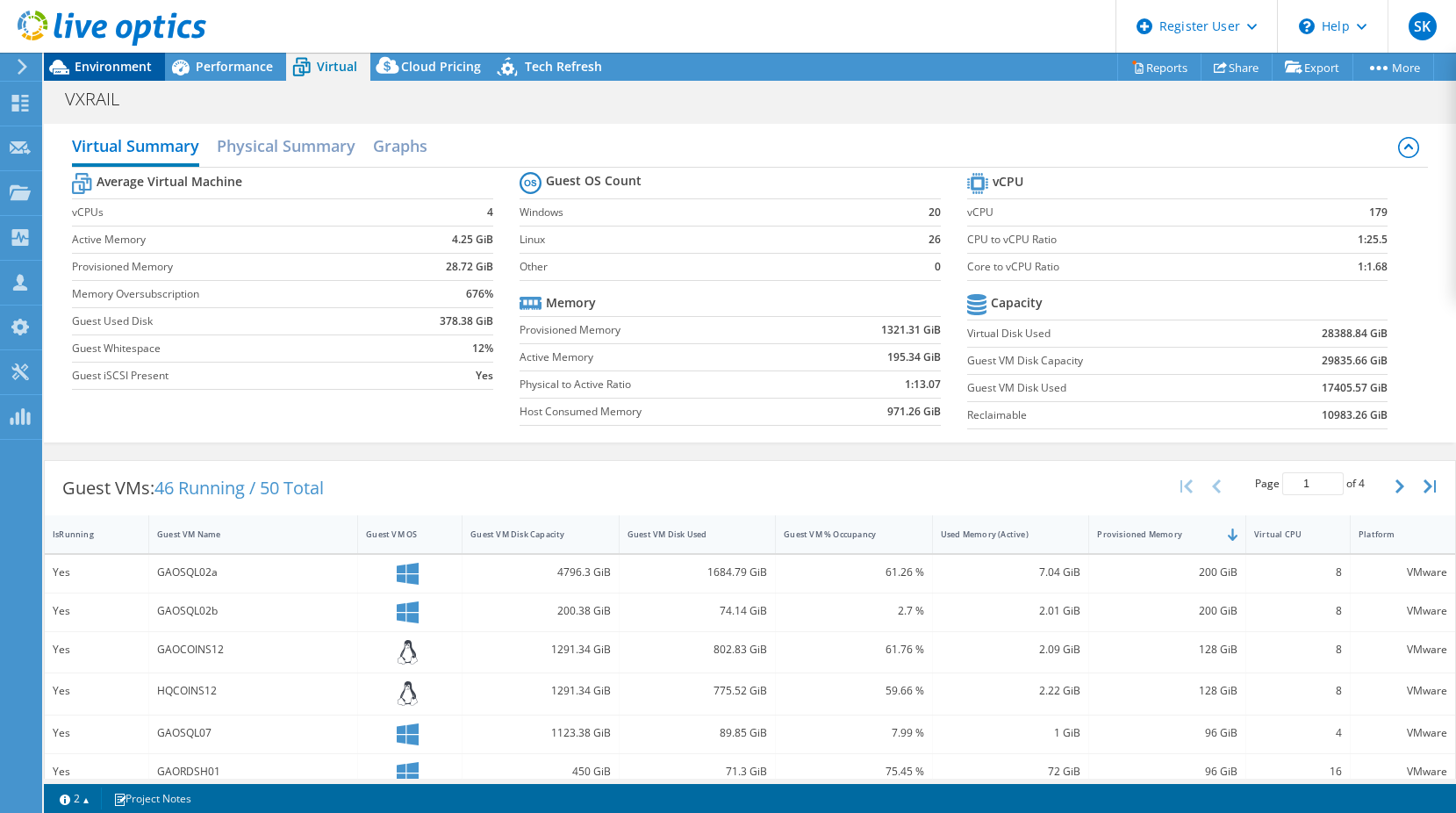
click at [91, 70] on span "Environment" at bounding box center [114, 66] width 78 height 17
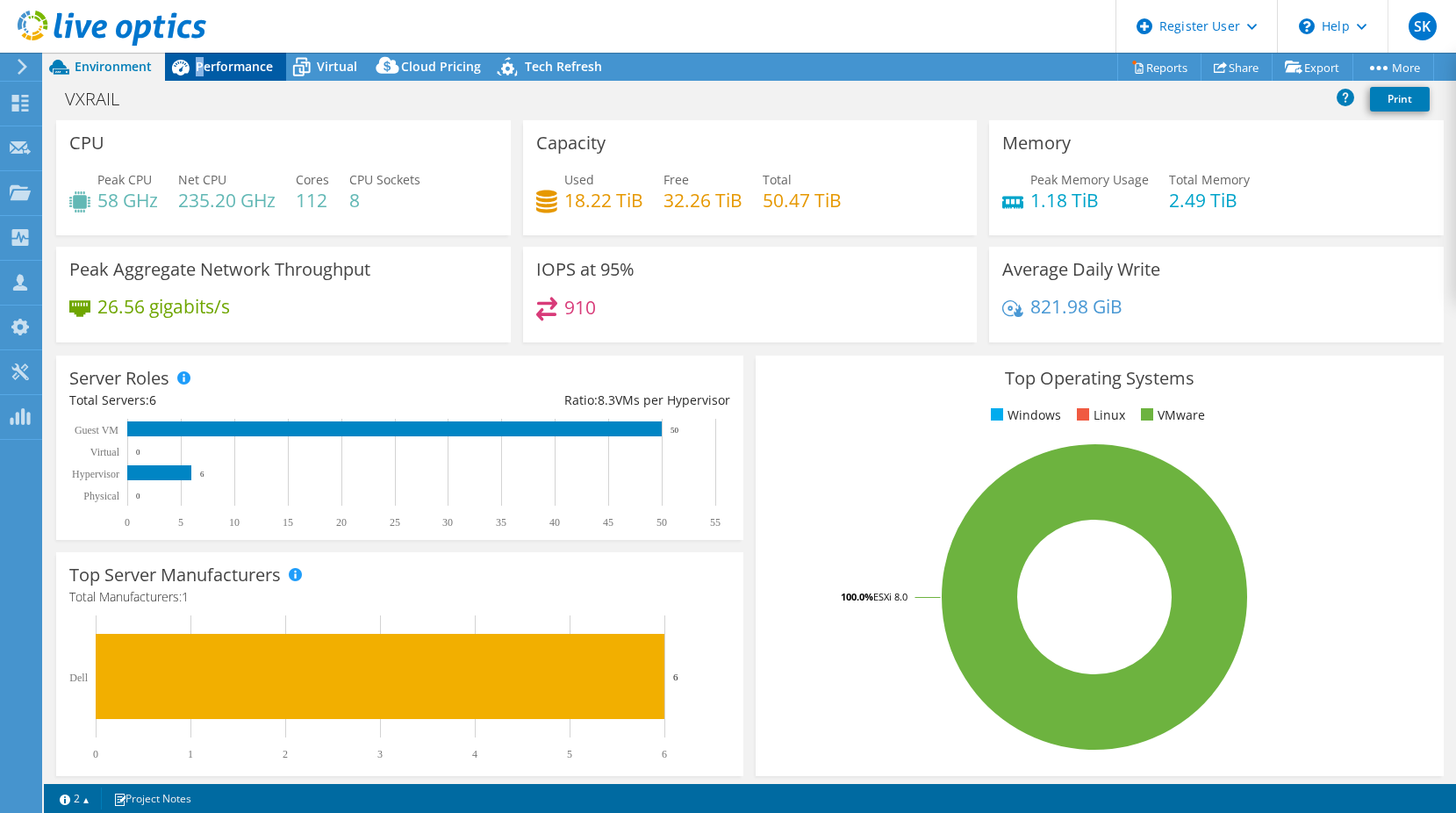
click at [203, 67] on div "Performance" at bounding box center [225, 67] width 121 height 28
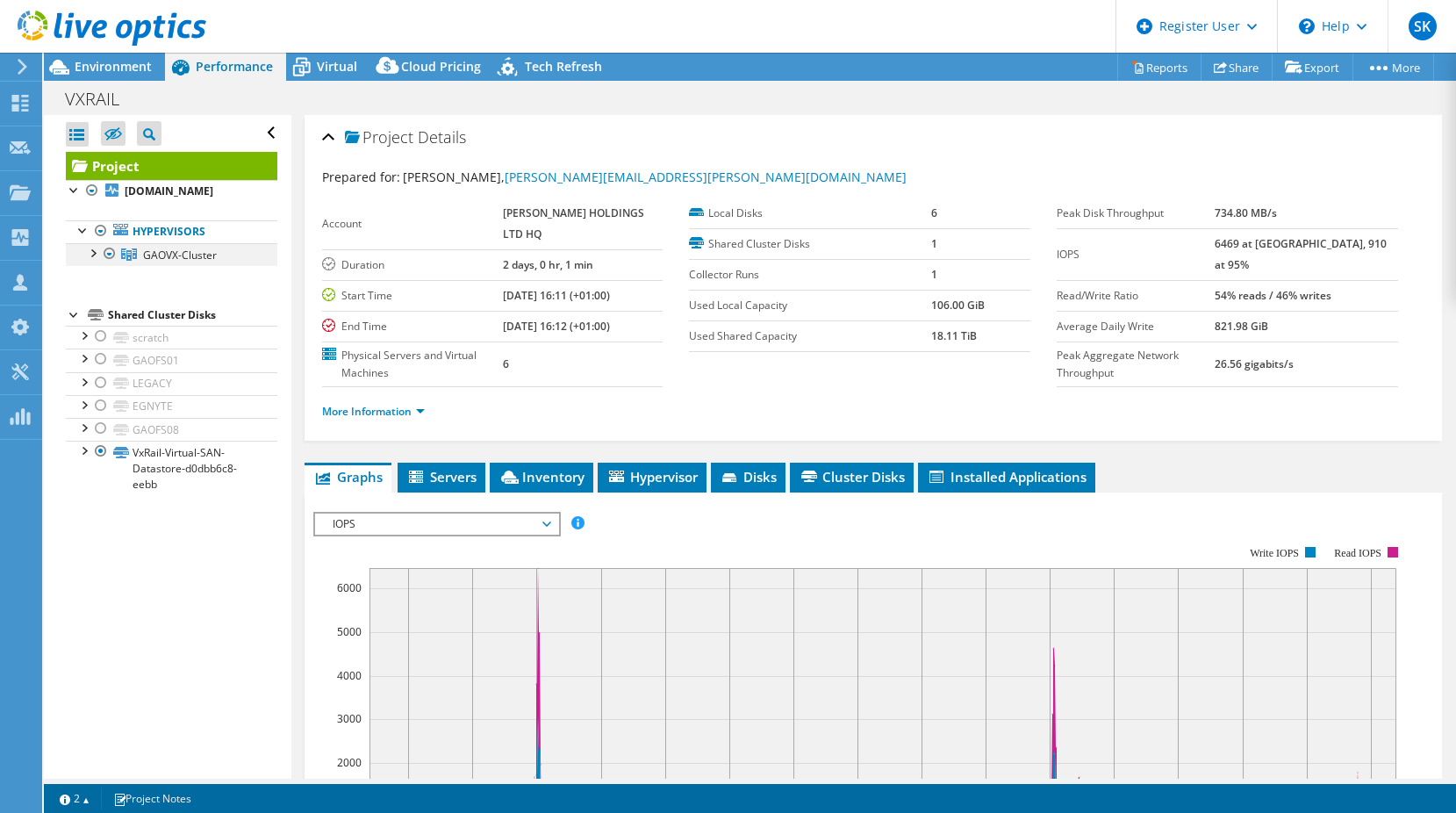
drag, startPoint x: 203, startPoint y: 67, endPoint x: 94, endPoint y: 253, distance: 215.6
click at [94, 253] on div at bounding box center [93, 252] width 18 height 18
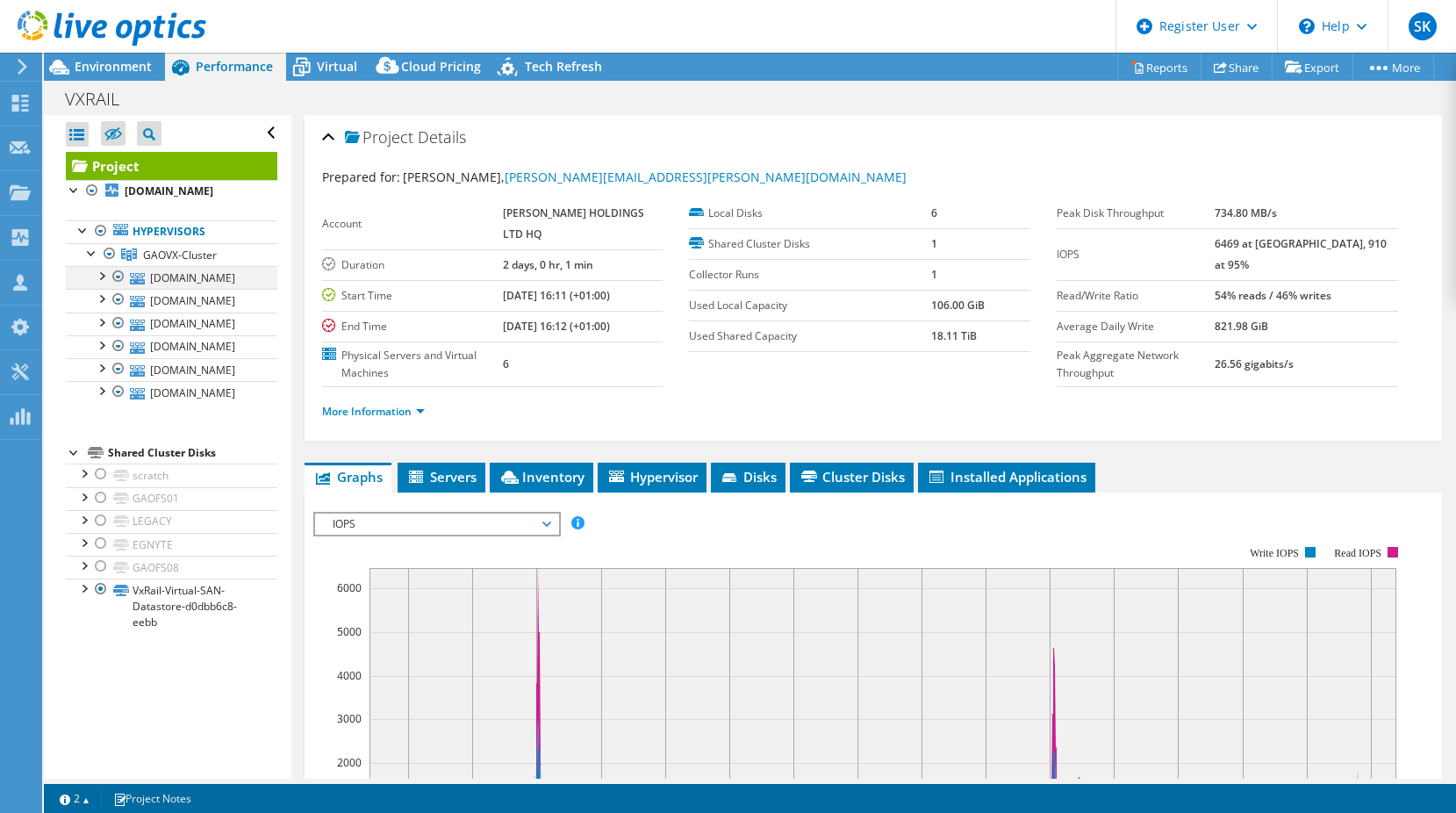
click at [121, 277] on div at bounding box center [118, 276] width 18 height 21
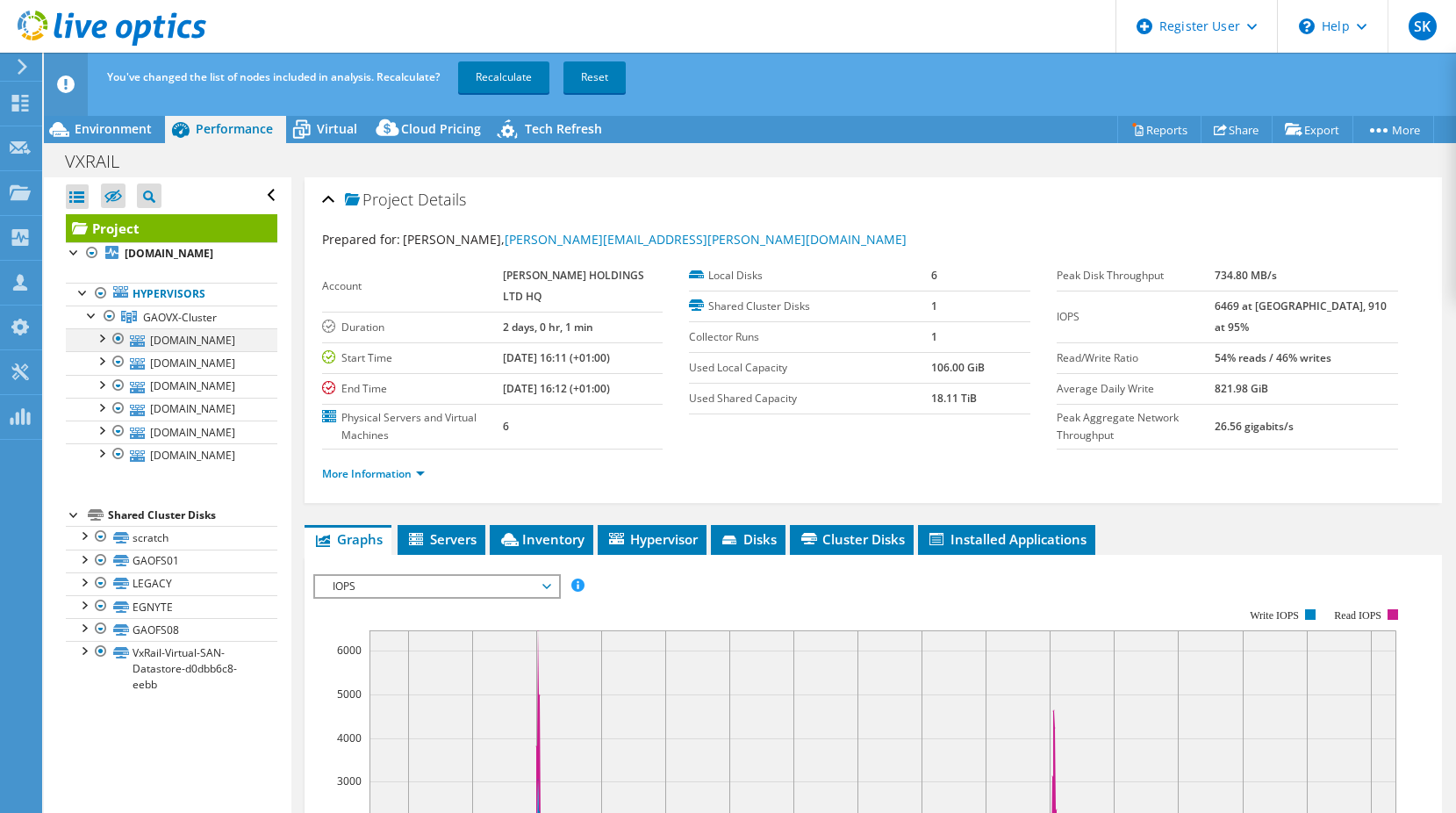
click at [121, 338] on div at bounding box center [118, 339] width 18 height 21
click at [121, 407] on div at bounding box center [118, 409] width 18 height 21
click at [121, 412] on div at bounding box center [118, 409] width 18 height 21
click at [507, 79] on link "Recalculate" at bounding box center [503, 78] width 91 height 32
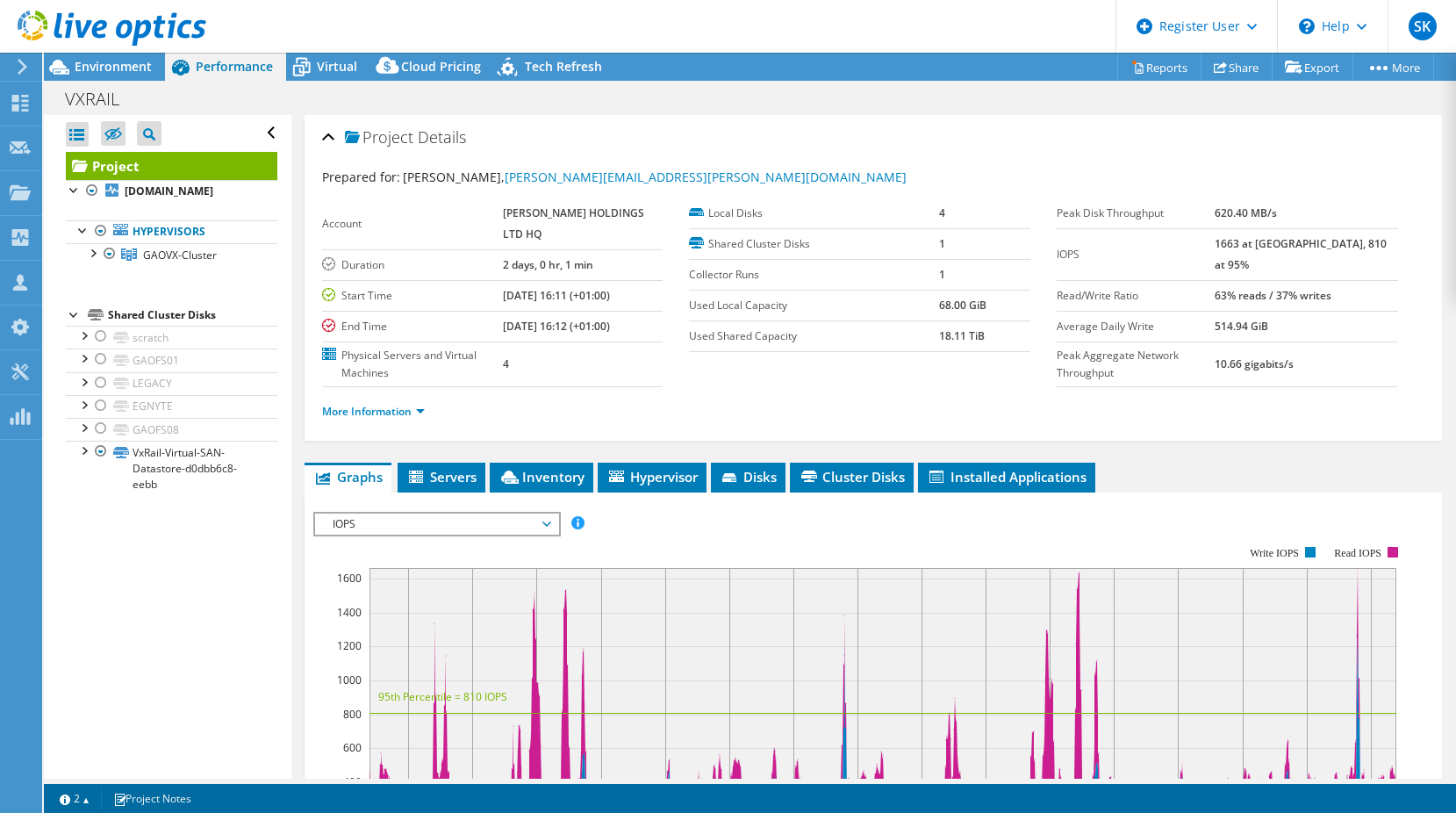
scroll to position [87, 0]
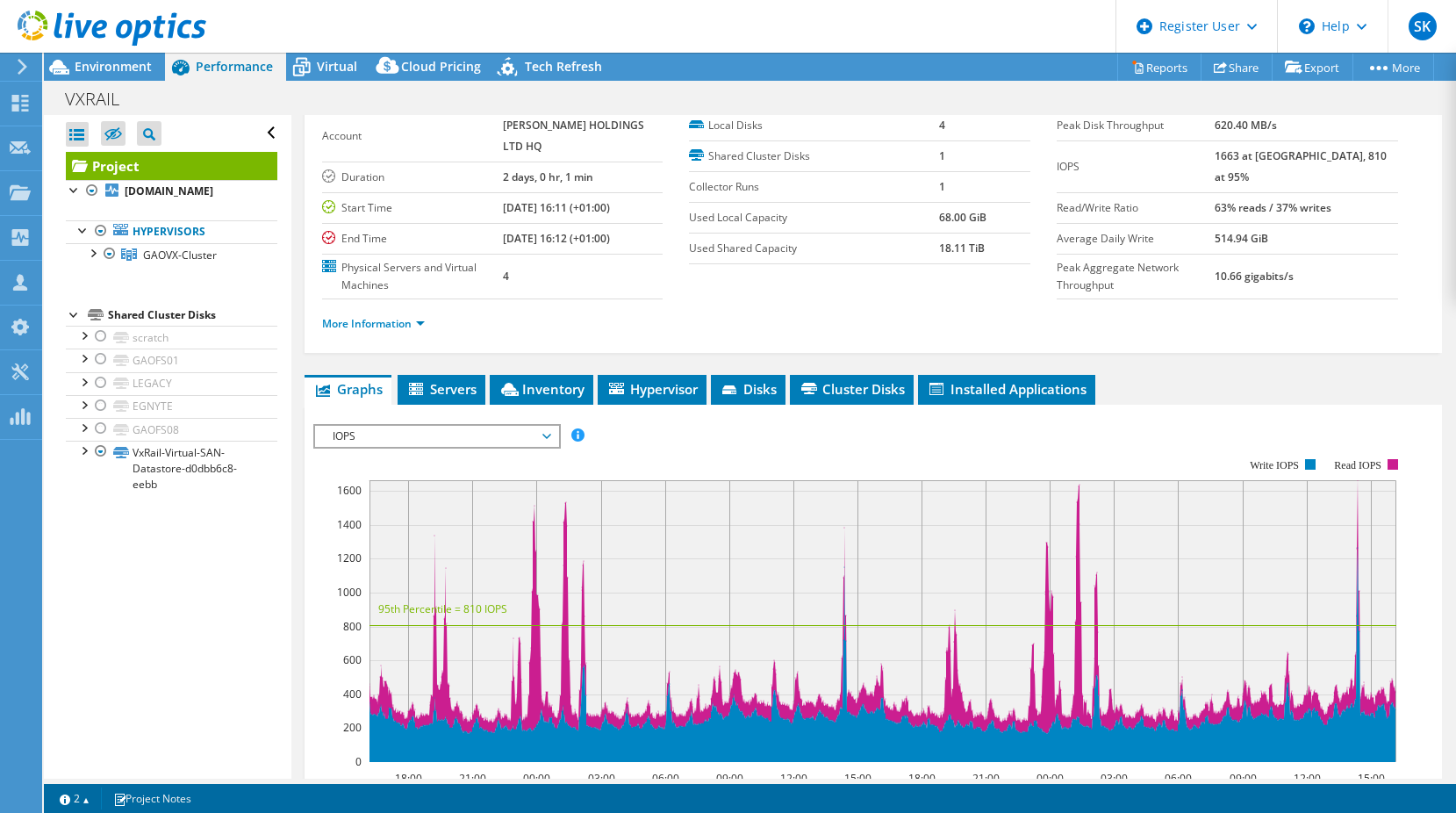
click at [410, 447] on span "IOPS" at bounding box center [437, 436] width 226 height 21
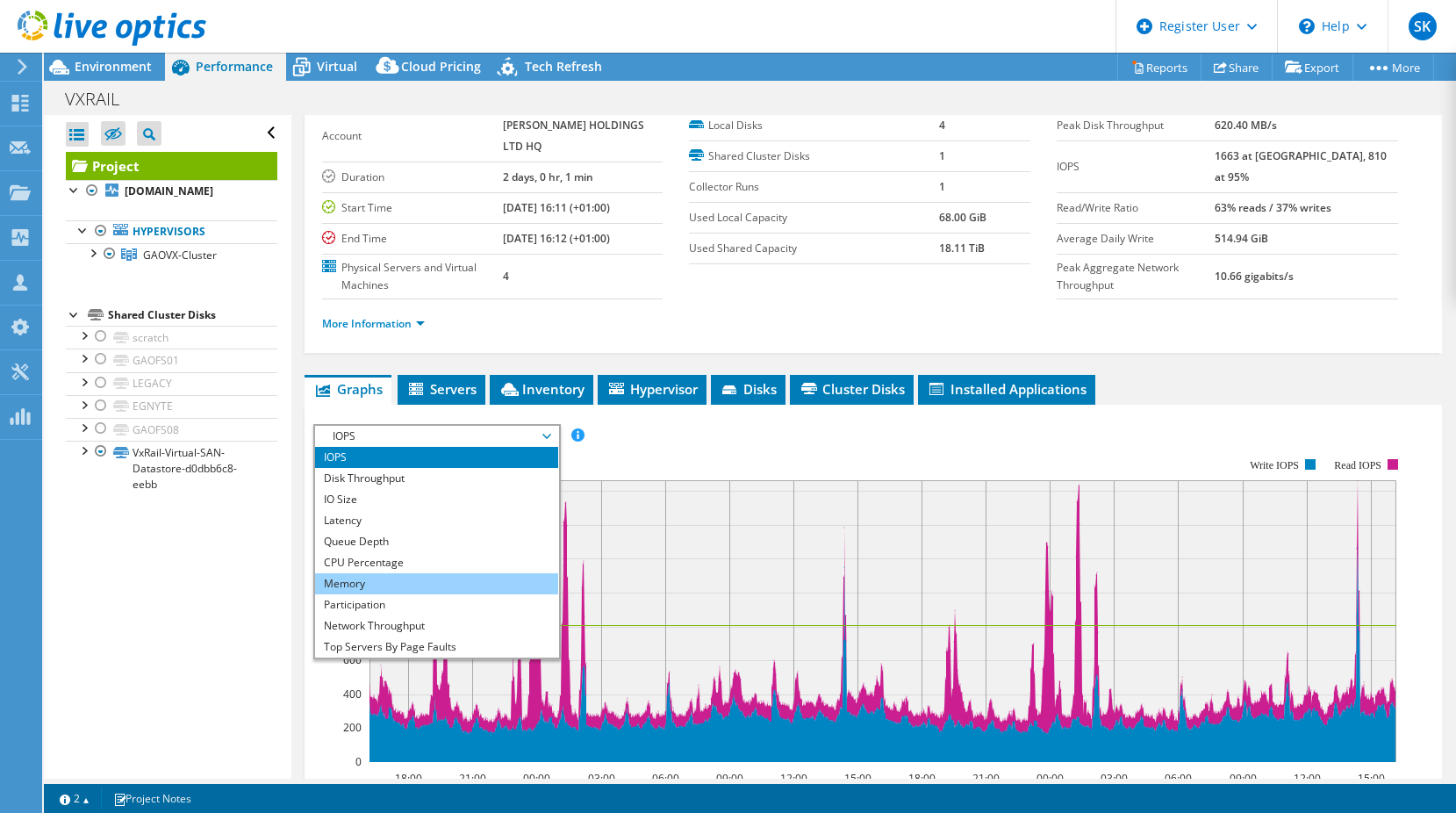
click at [355, 594] on li "Memory" at bounding box center [437, 584] width 244 height 21
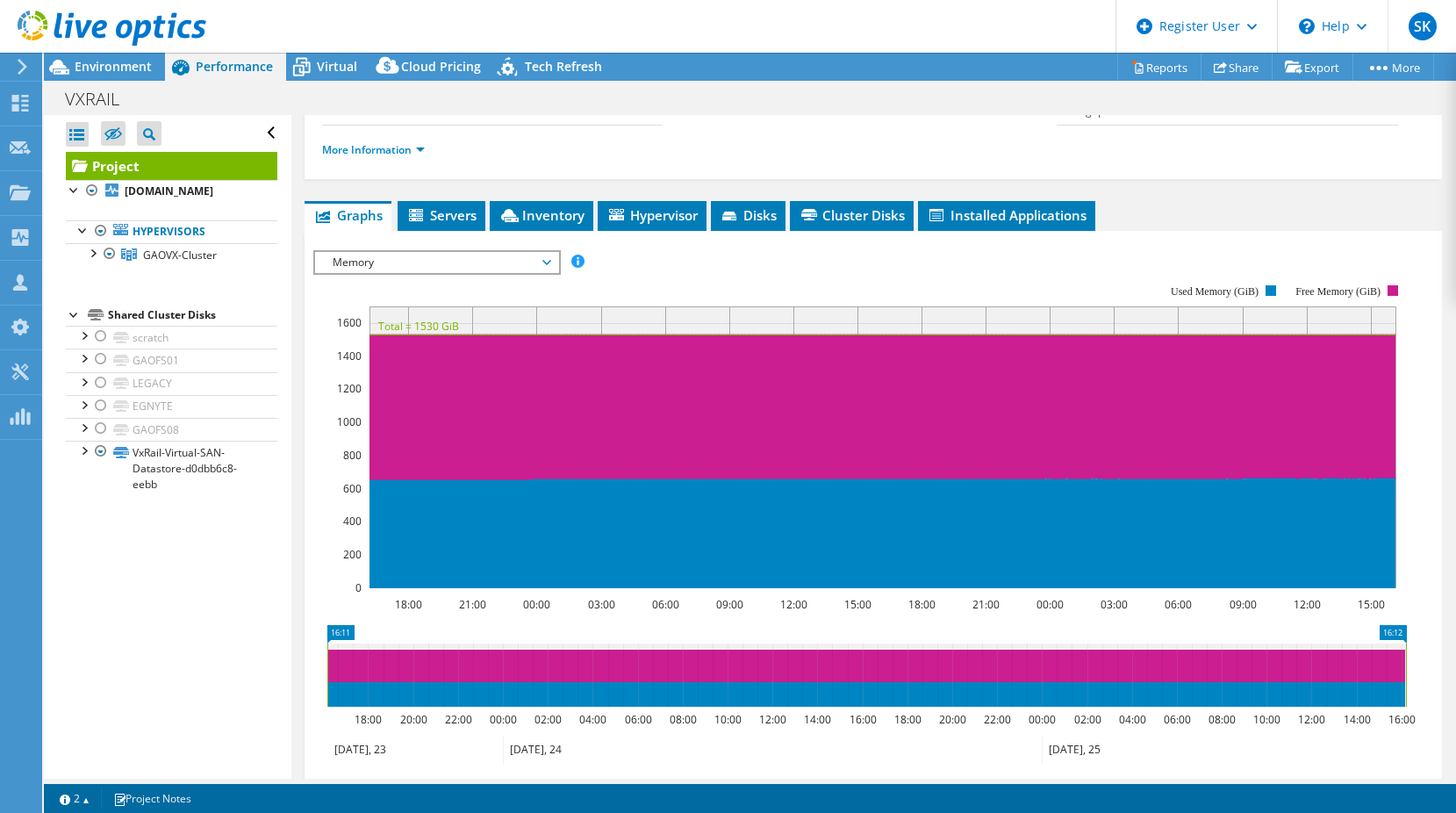
scroll to position [263, 0]
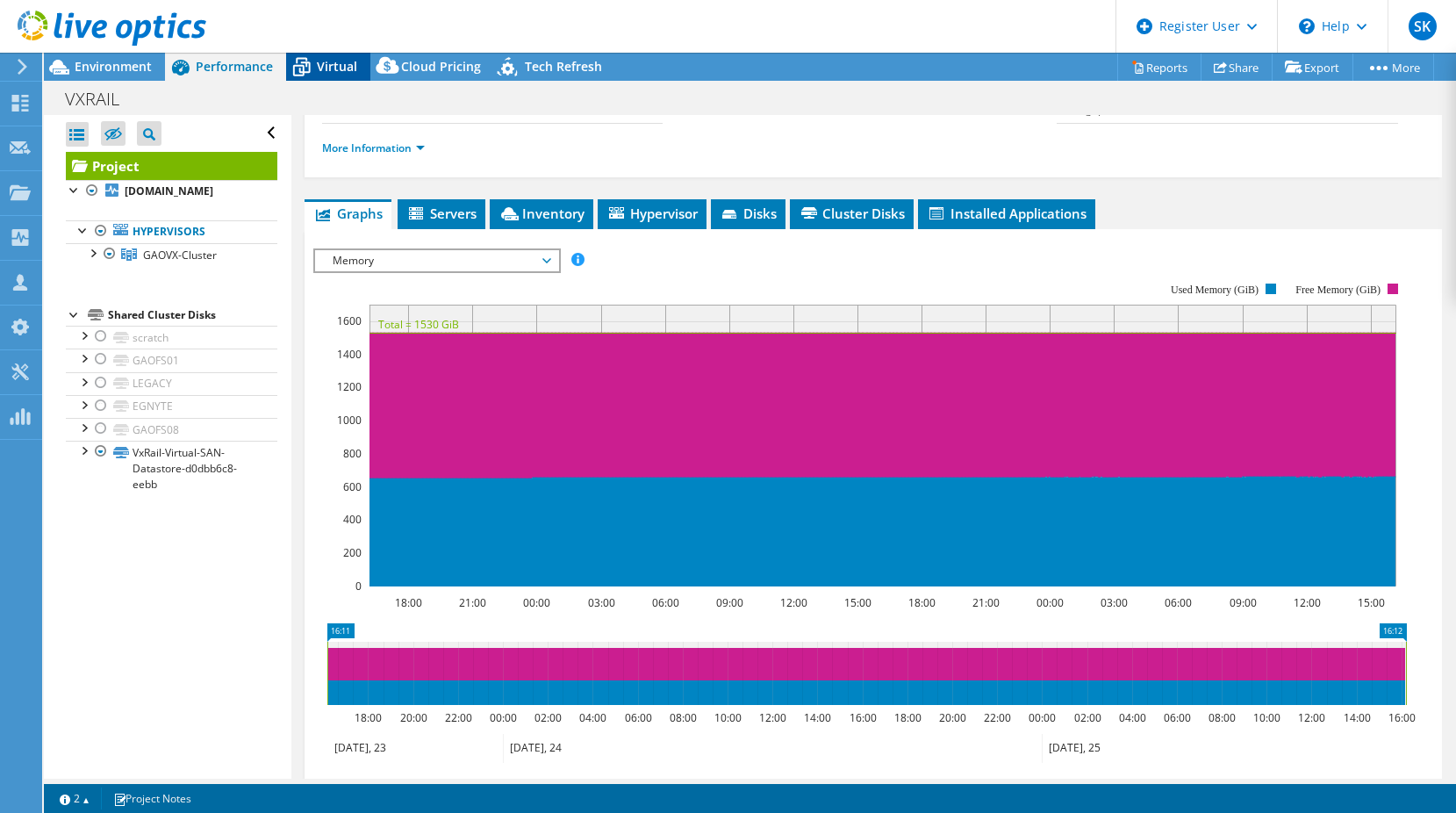
click at [323, 59] on span "Virtual" at bounding box center [337, 66] width 41 height 17
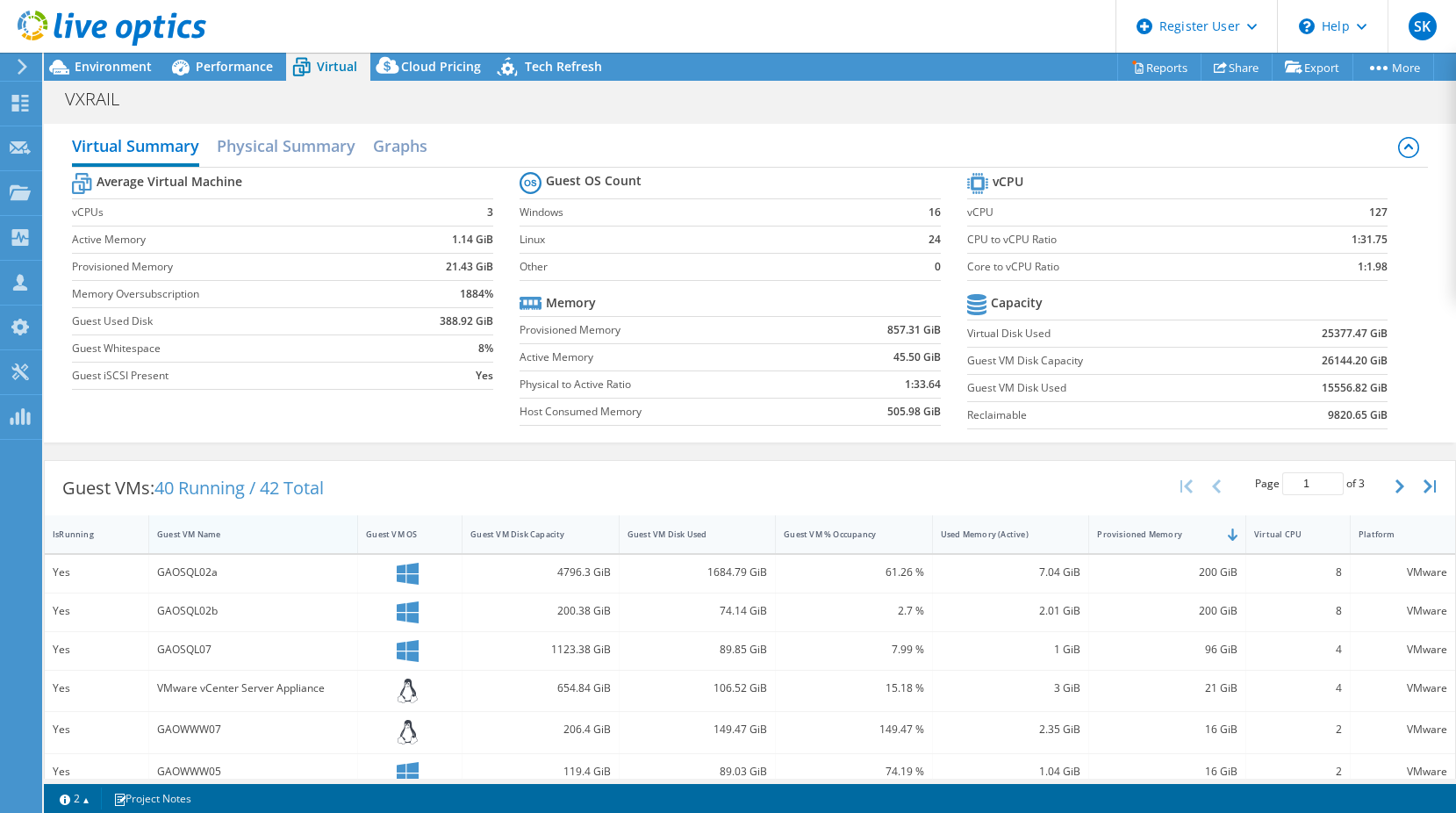
click at [190, 551] on div "Guest VM Name" at bounding box center [253, 534] width 209 height 38
click at [220, 546] on div "Guest VM Name" at bounding box center [243, 534] width 187 height 27
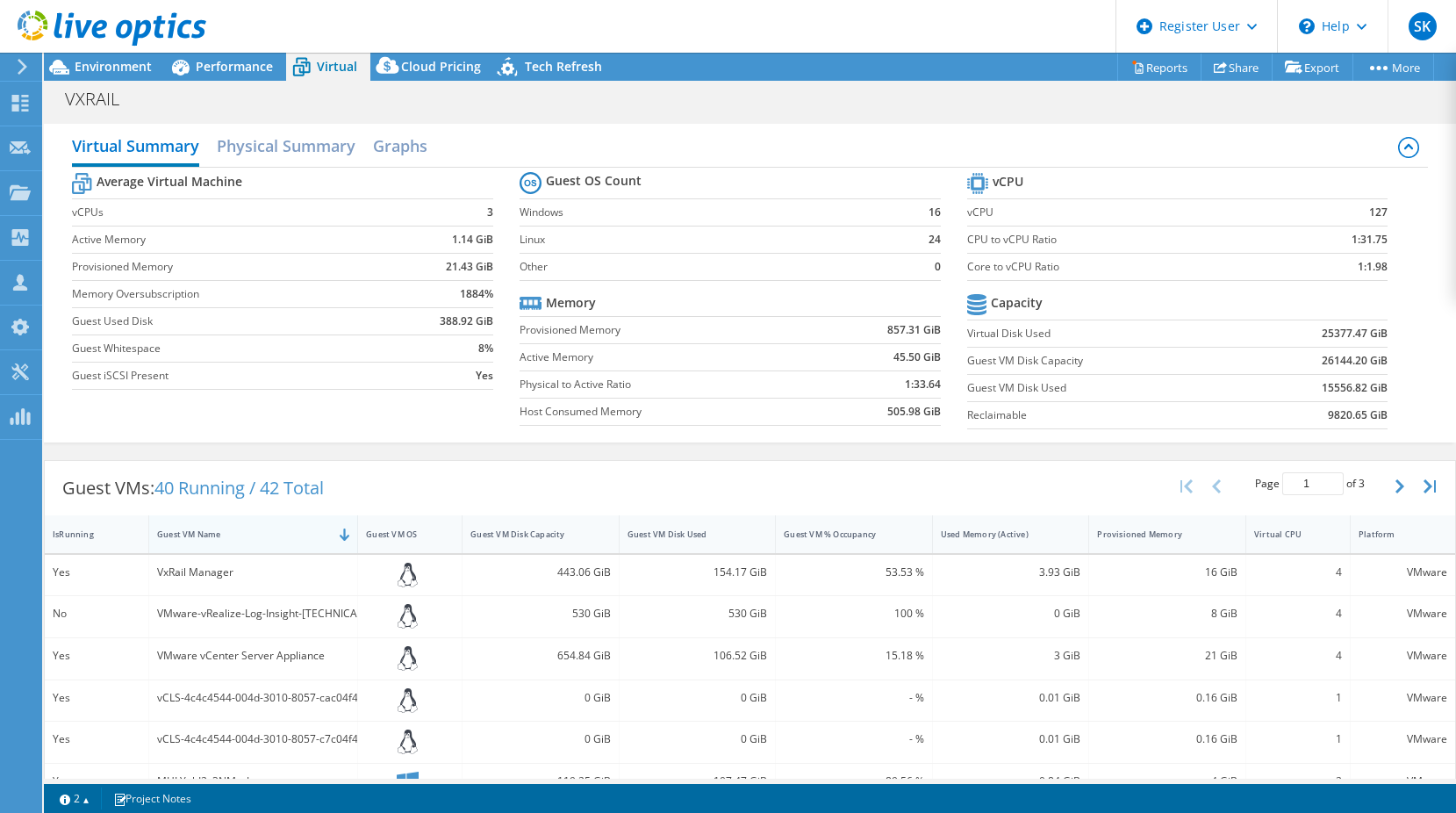
click at [220, 546] on div "Guest VM Name" at bounding box center [243, 534] width 187 height 27
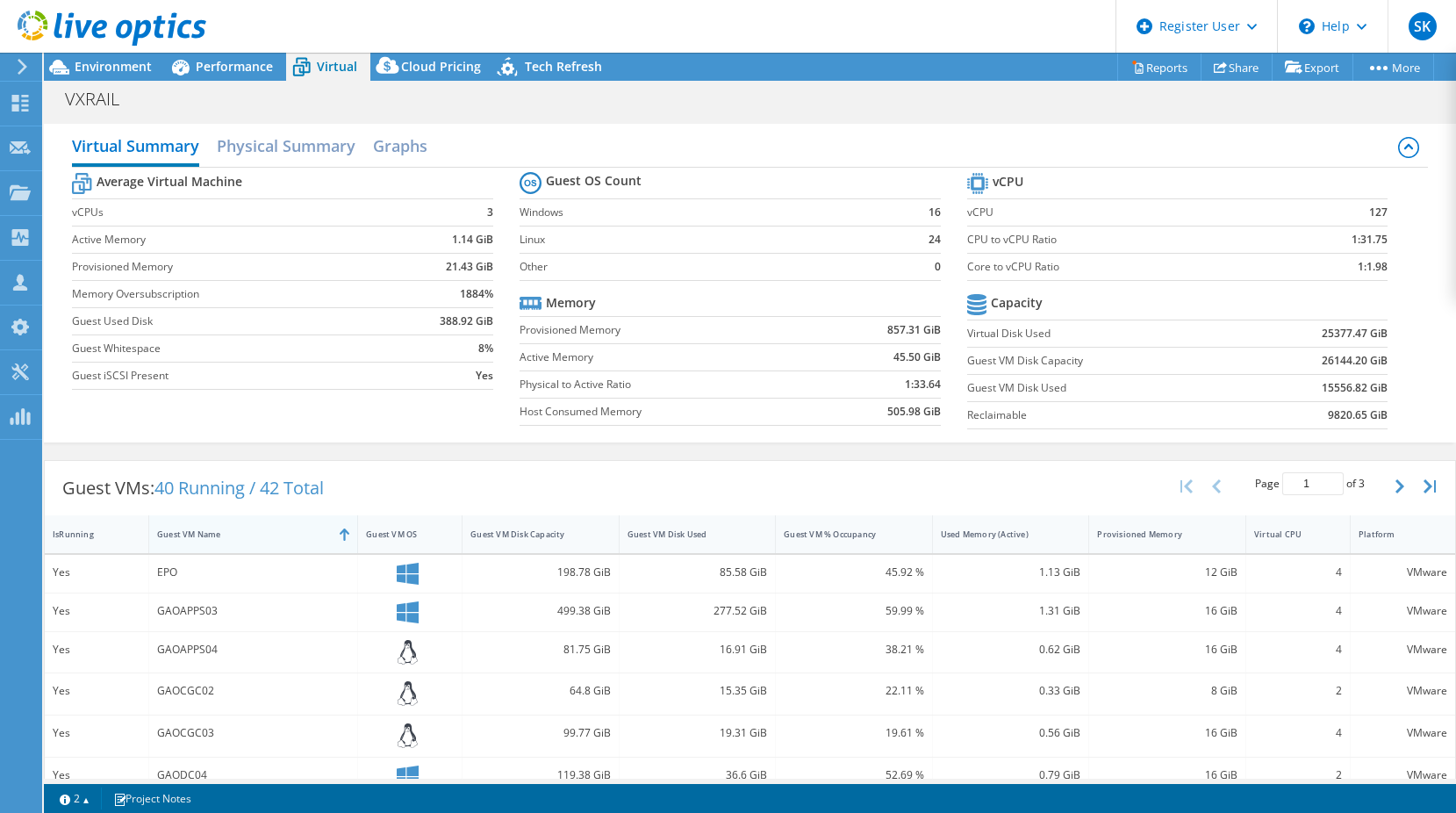
click at [219, 546] on div "Guest VM Name" at bounding box center [243, 534] width 187 height 27
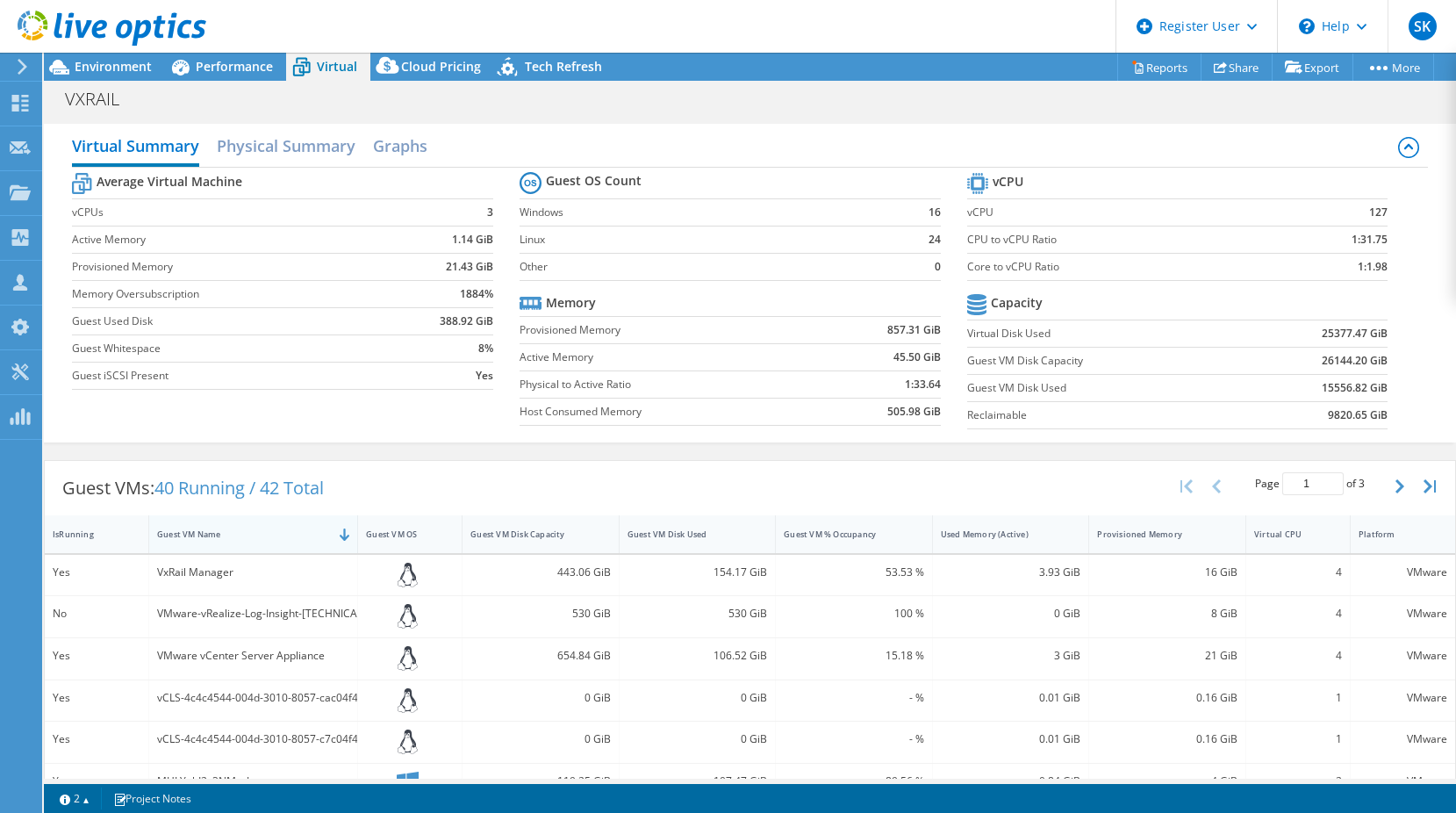
click at [218, 546] on div "Guest VM Name" at bounding box center [243, 534] width 187 height 27
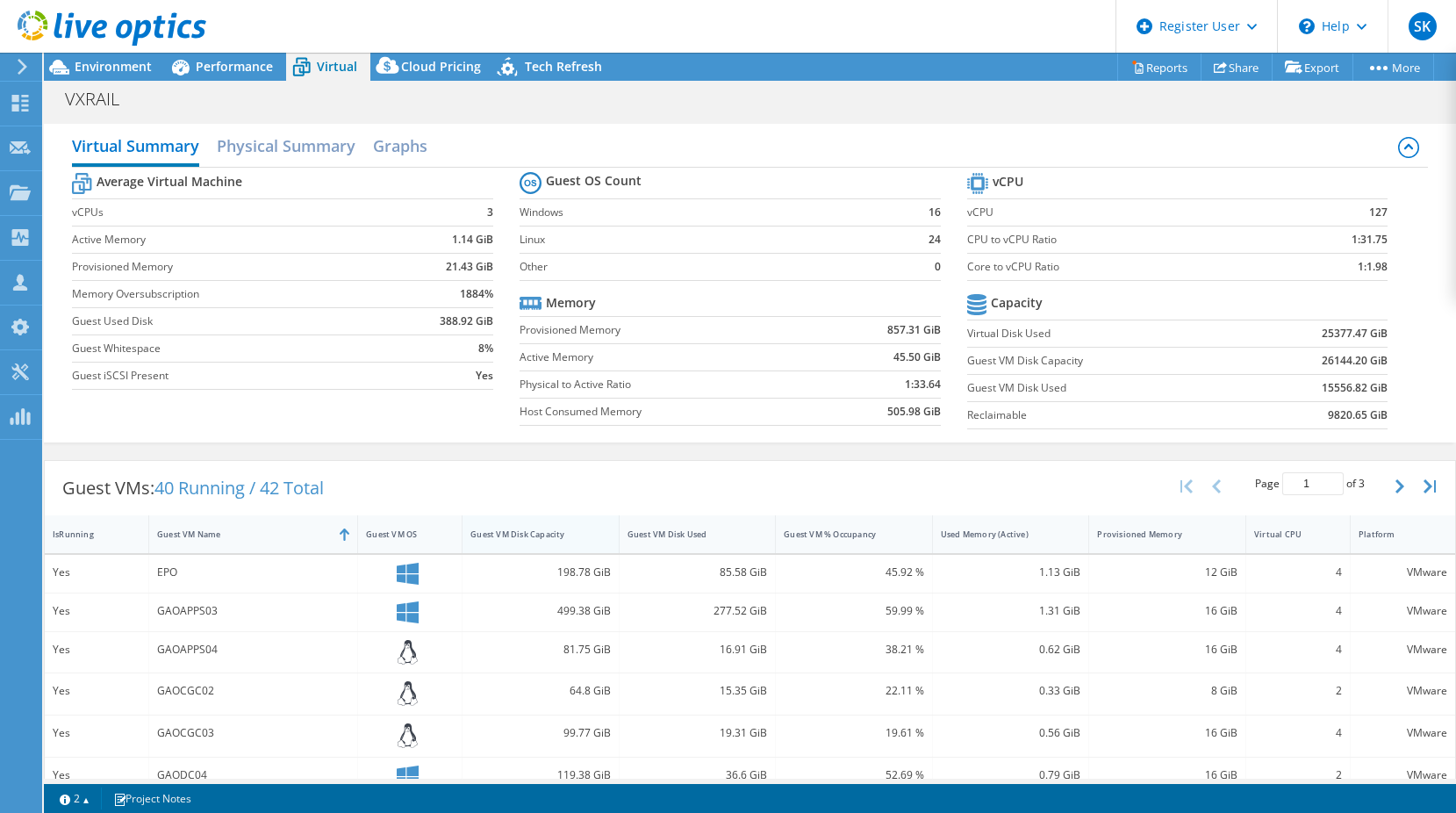
click at [539, 527] on div "Guest VM Disk Capacity" at bounding box center [529, 534] width 135 height 27
drag, startPoint x: 1439, startPoint y: 598, endPoint x: 1452, endPoint y: 600, distance: 13.2
click at [1444, 599] on div "CPU Peak CPU 44 GHz Net CPU 134.40 GHz Cores 64 CPU Sockets 4 Capacity Used 18.…" at bounding box center [750, 447] width 1413 height 664
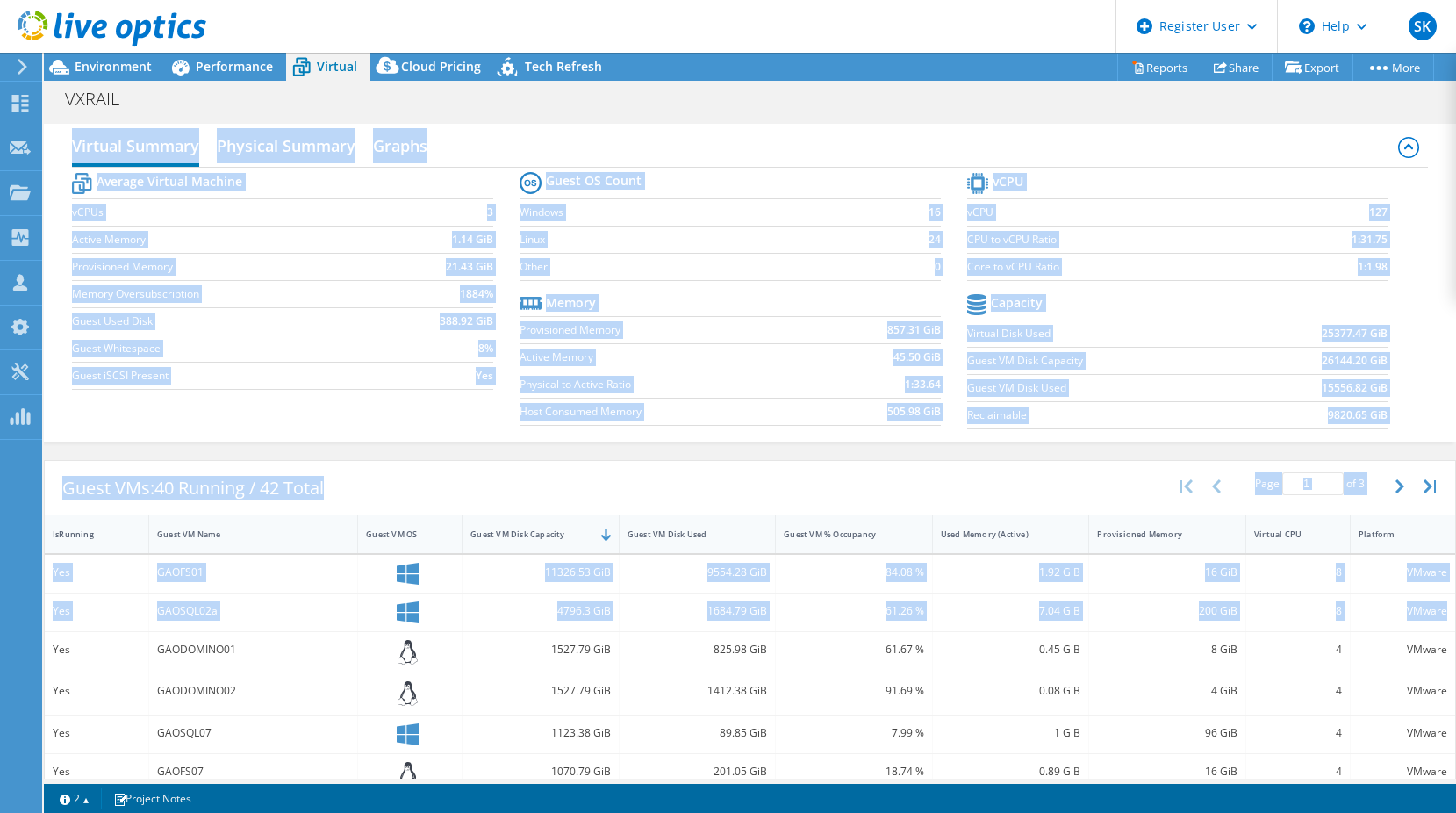
click at [1429, 374] on div "Virtual Summary Physical Summary Graphs Average Virtual Machine vCPUs 3 Active …" at bounding box center [750, 282] width 1413 height 319
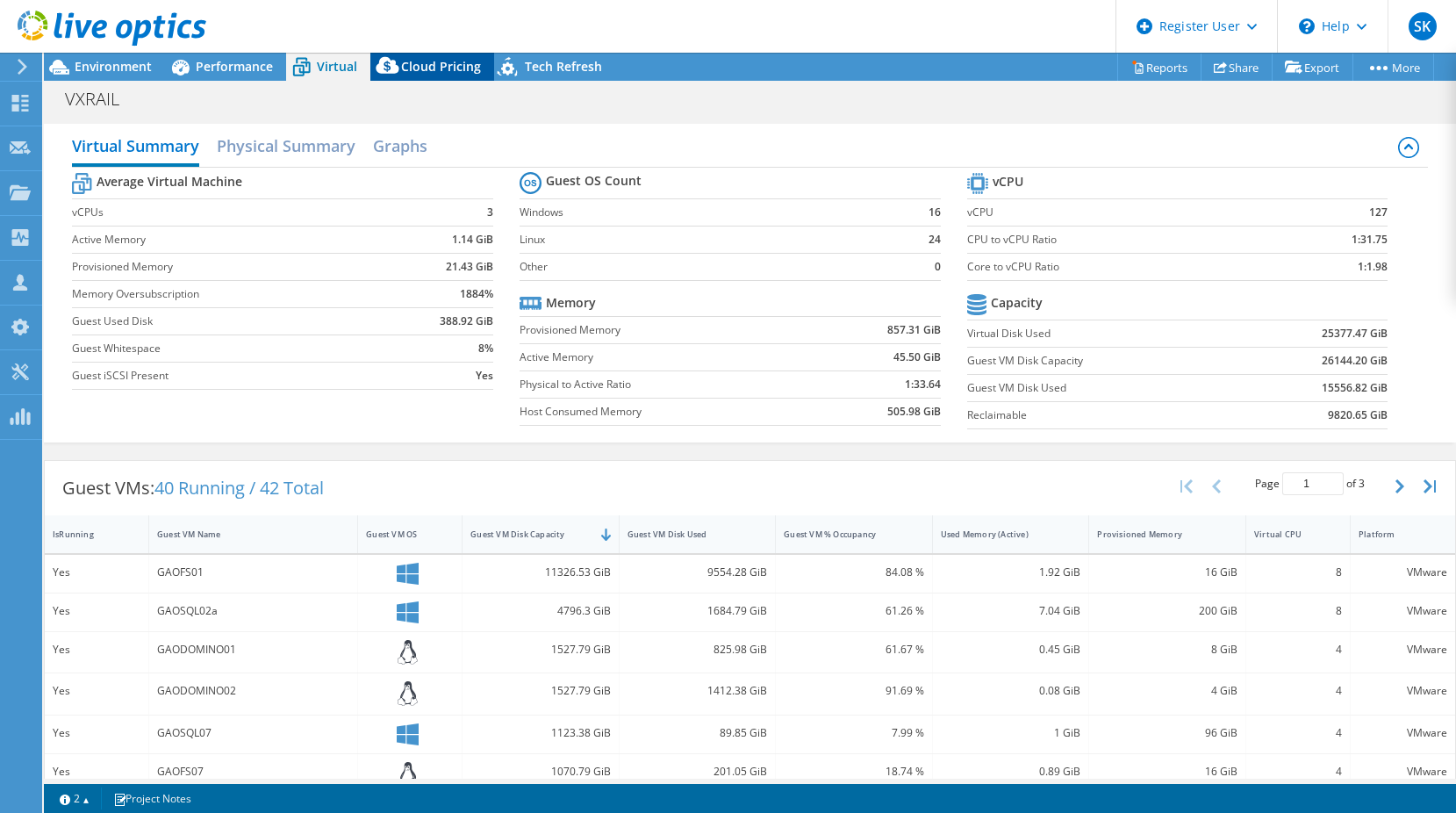
click at [462, 74] on span "Cloud Pricing" at bounding box center [441, 66] width 80 height 17
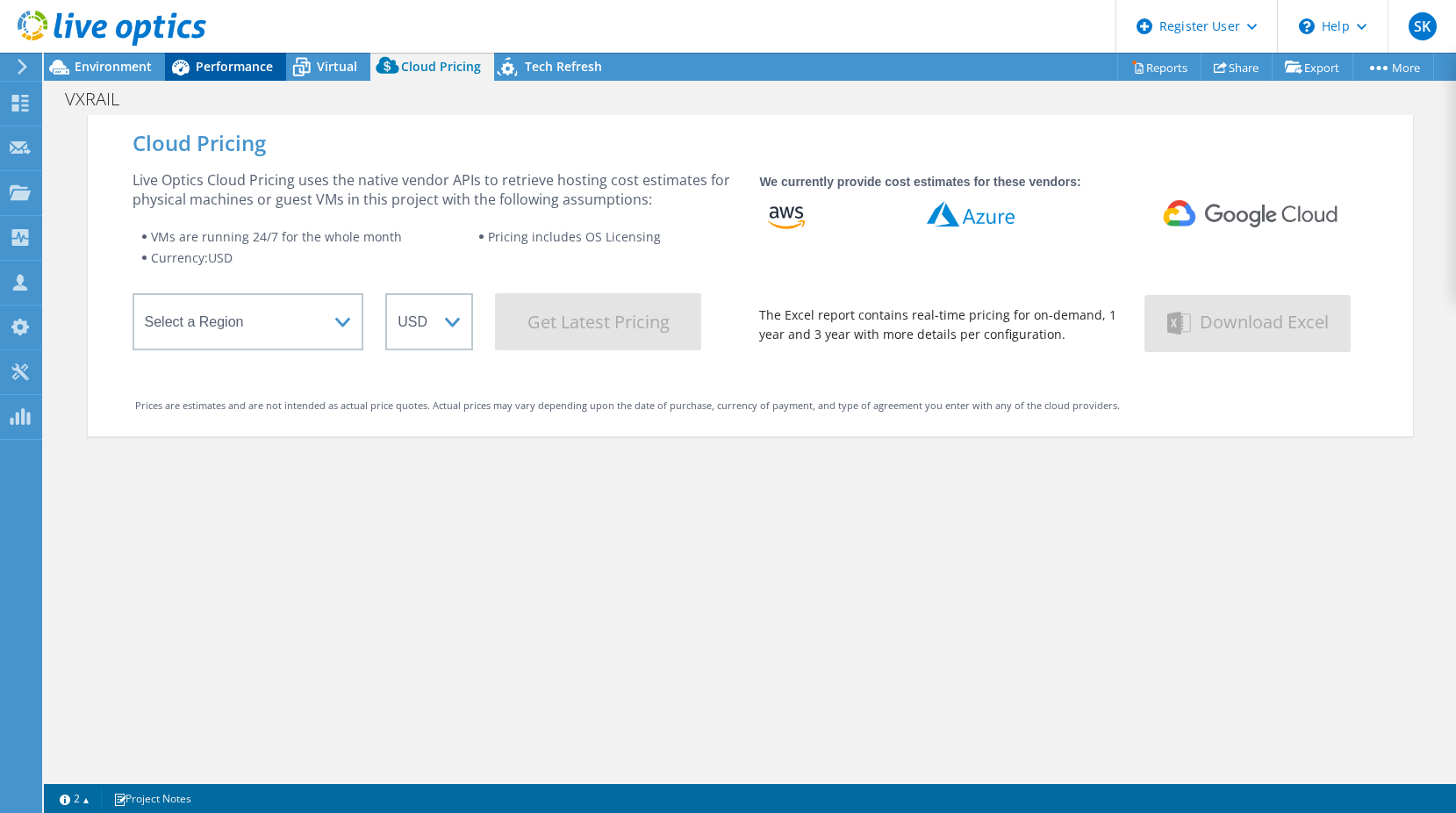
click at [258, 72] on span "Performance" at bounding box center [235, 66] width 78 height 17
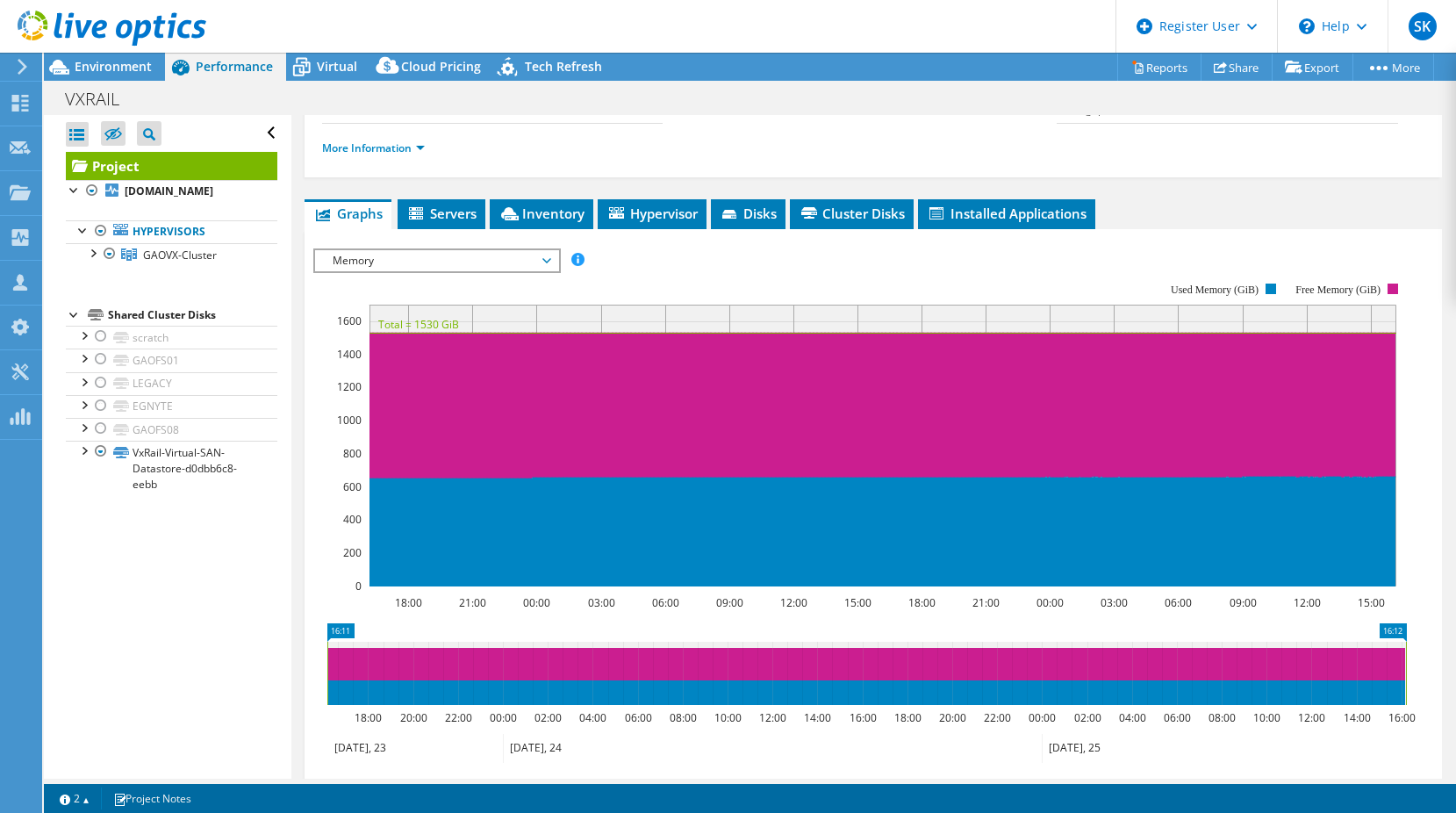
scroll to position [0, 0]
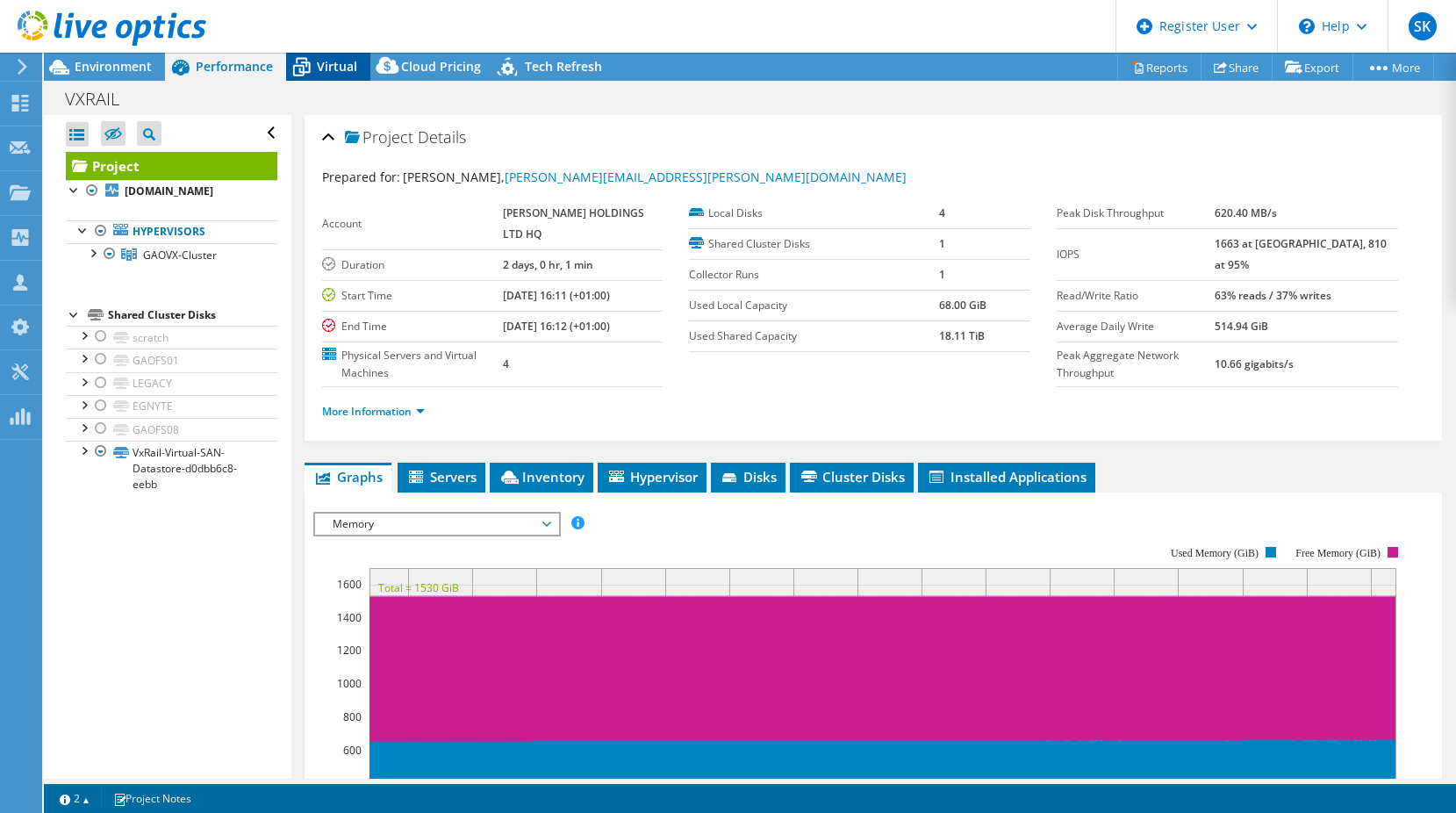
click at [300, 67] on icon at bounding box center [301, 67] width 31 height 31
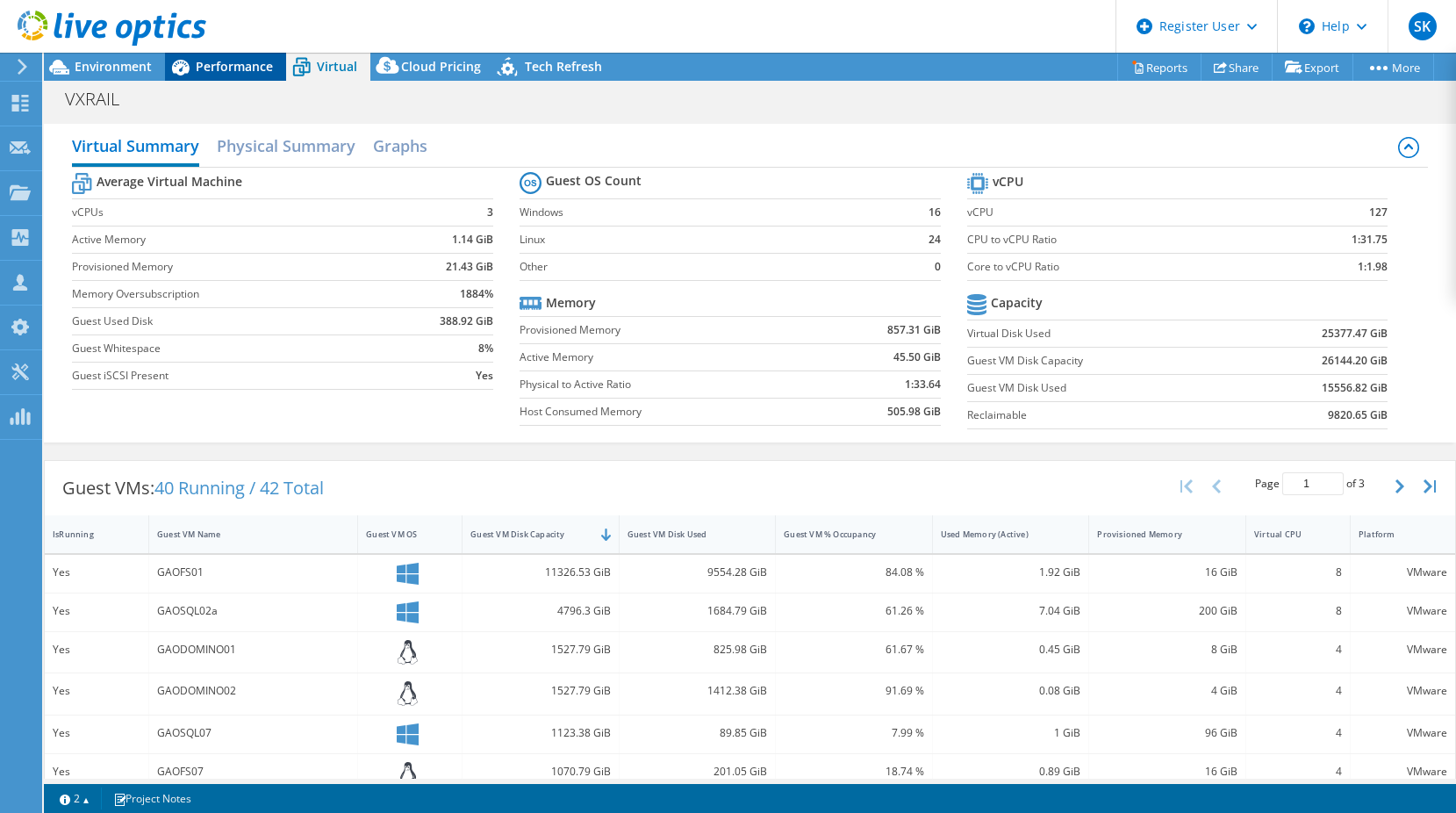
click at [244, 64] on span "Performance" at bounding box center [235, 66] width 78 height 17
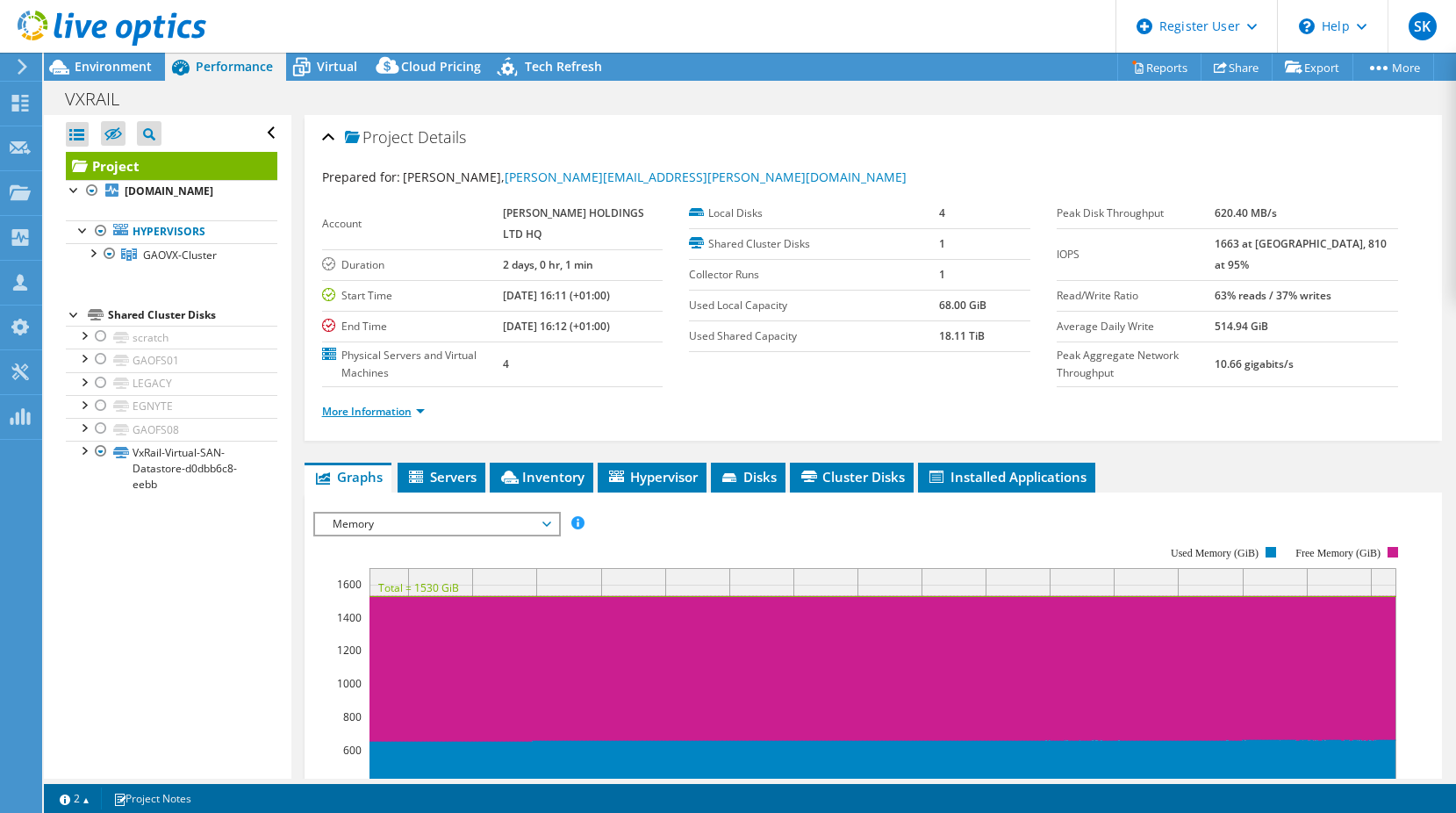
click at [423, 418] on link "More Information" at bounding box center [373, 411] width 102 height 15
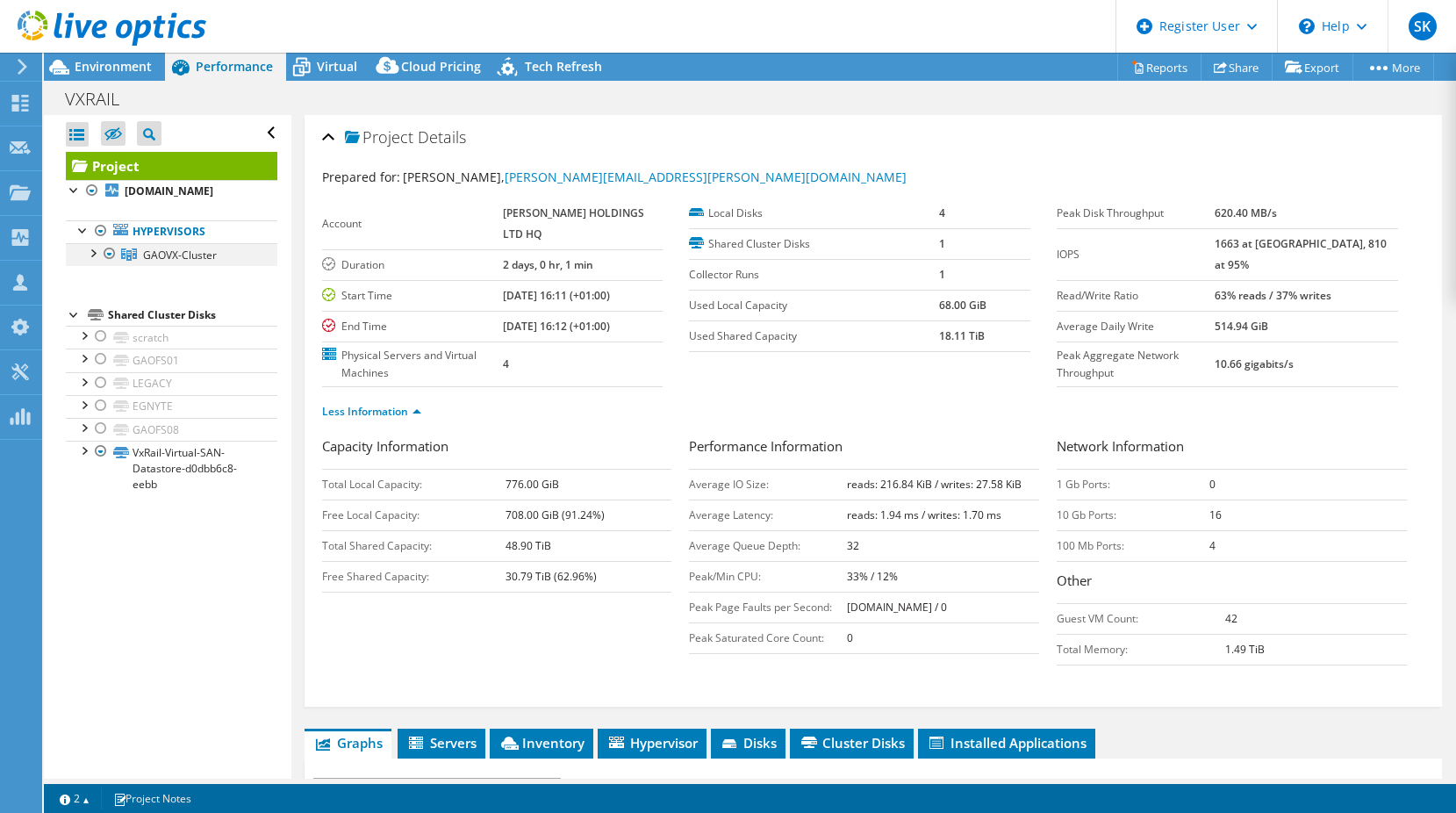
click at [94, 251] on div at bounding box center [93, 252] width 18 height 18
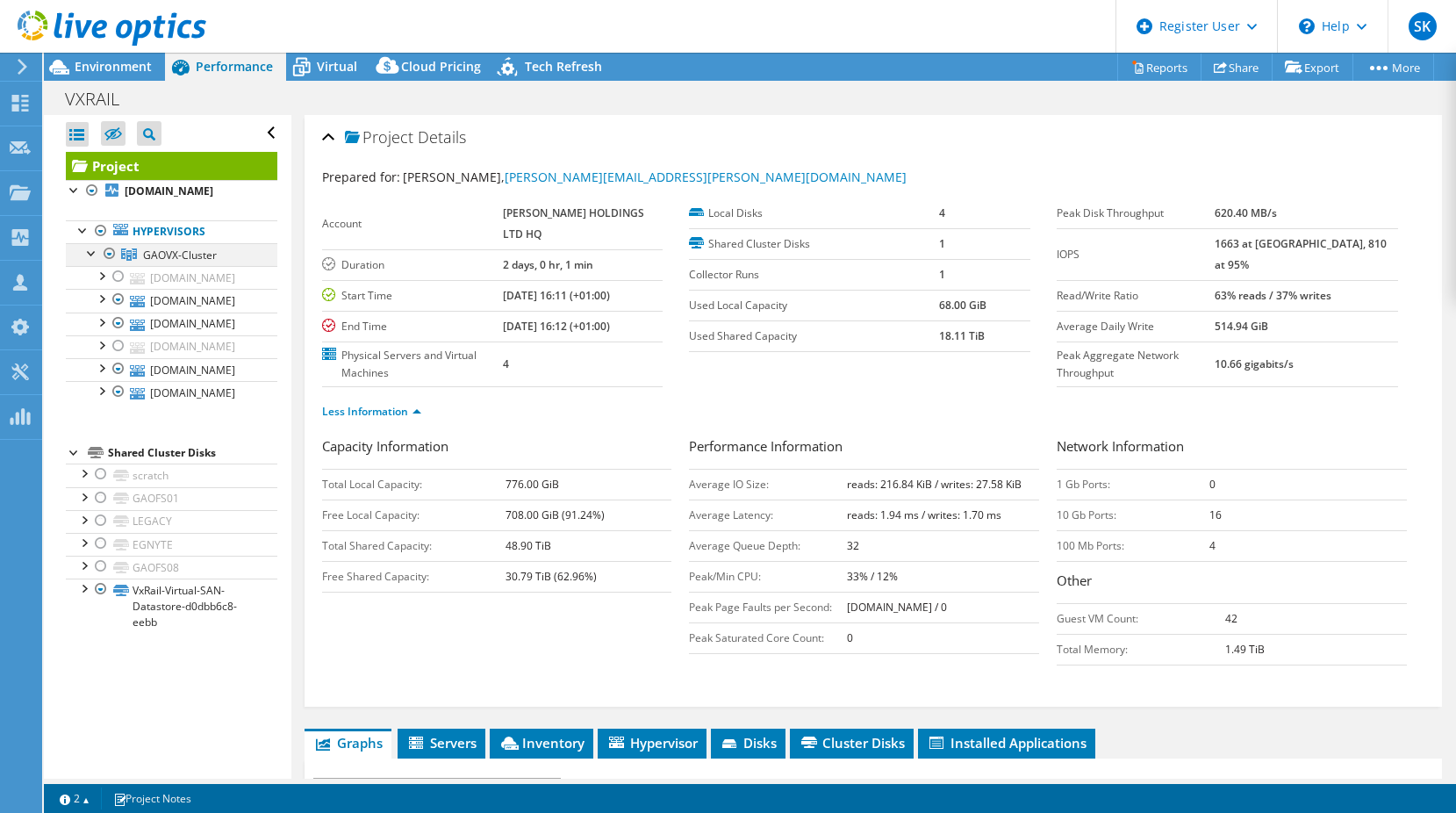
click at [93, 251] on div at bounding box center [93, 252] width 18 height 18
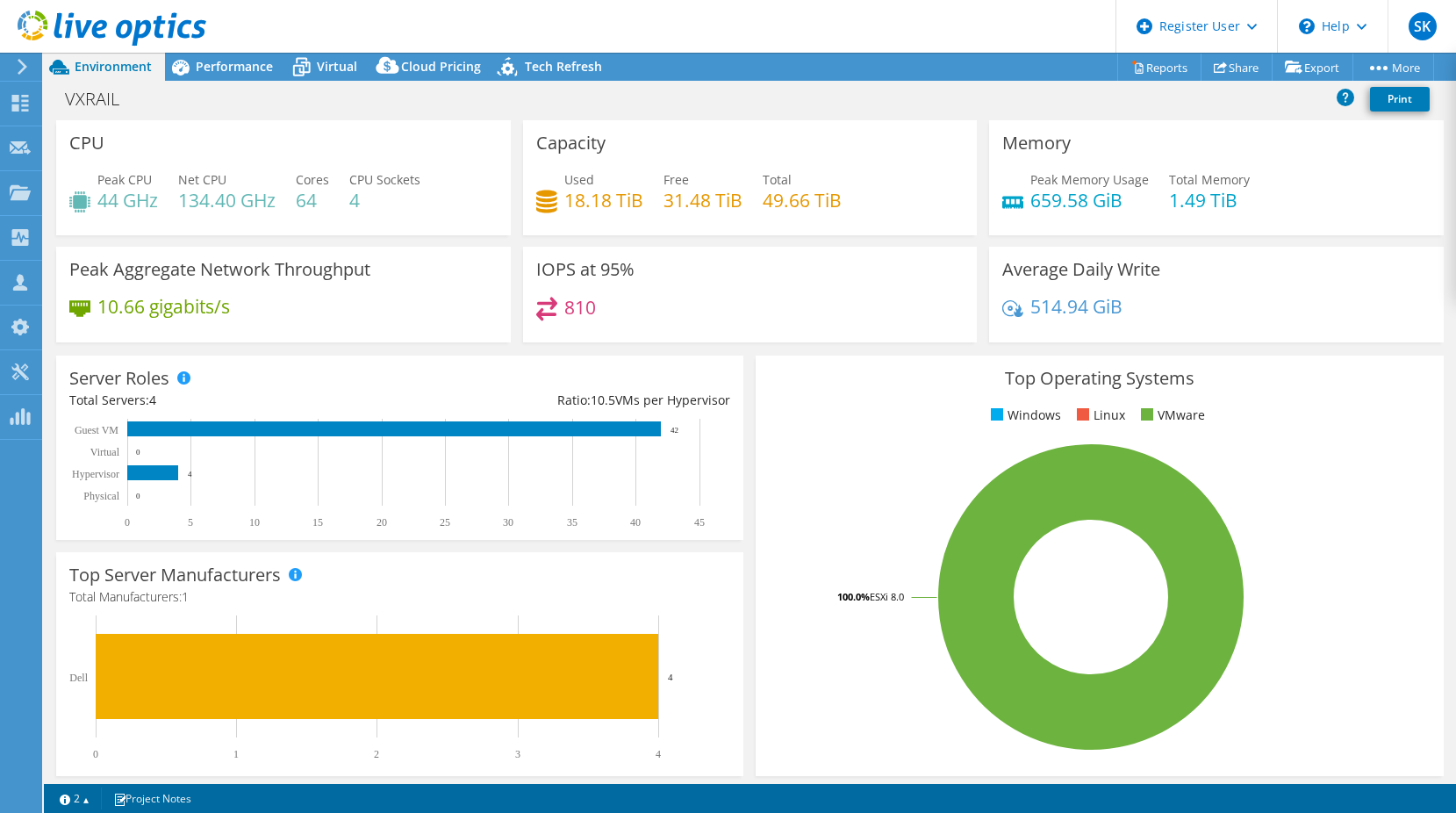
select select "USD"
